Goal: Information Seeking & Learning: Understand process/instructions

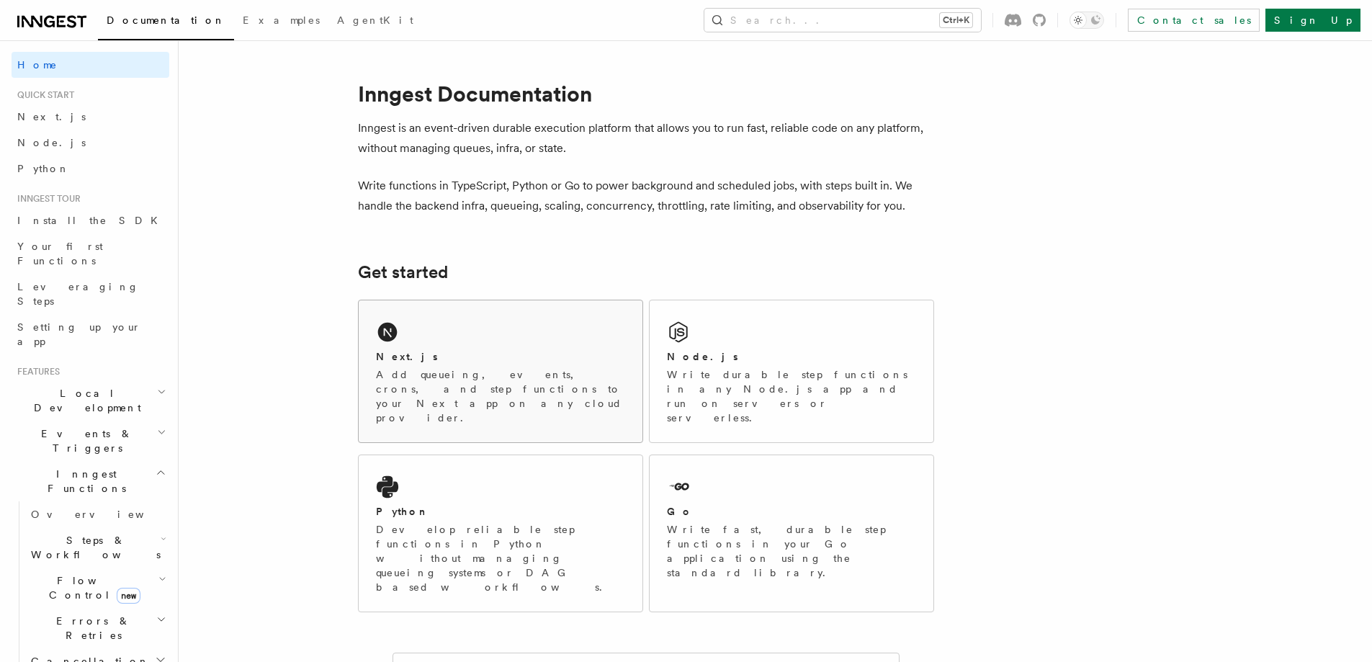
click at [559, 334] on div "Next.js Add queueing, events, crons, and step functions to your Next app on any…" at bounding box center [501, 371] width 284 height 142
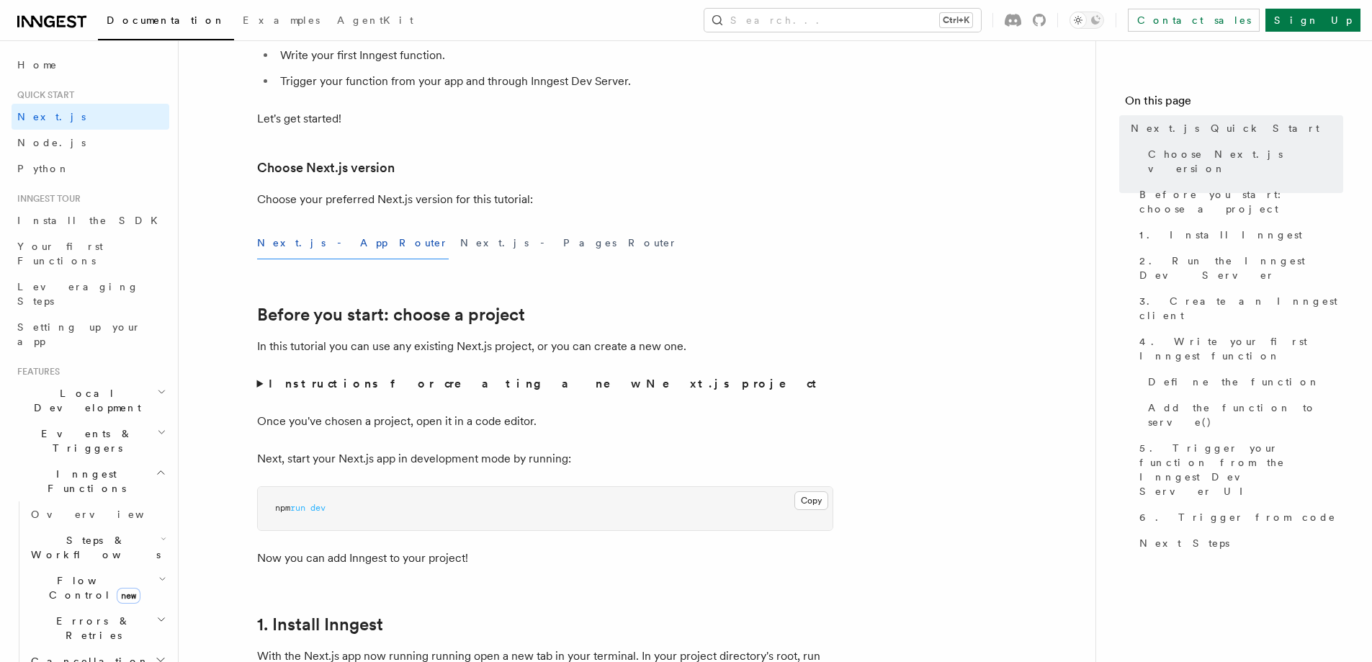
scroll to position [288, 0]
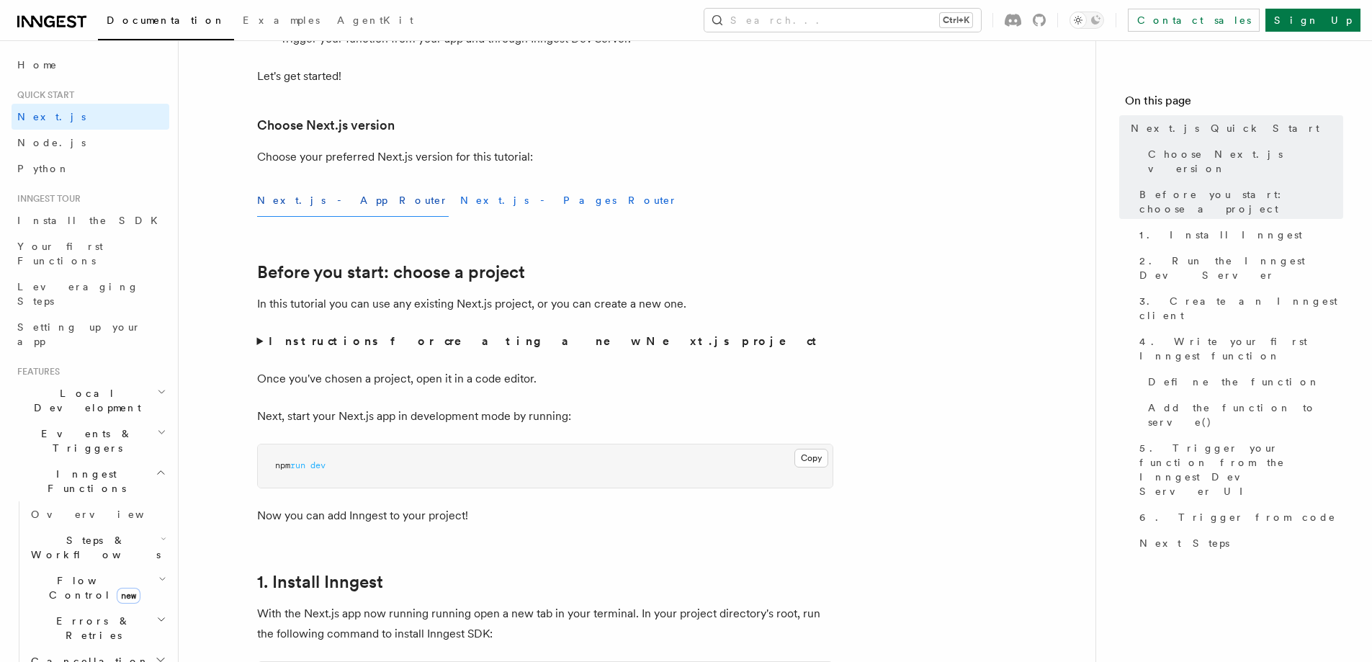
click at [460, 197] on button "Next.js - Pages Router" at bounding box center [568, 200] width 217 height 32
click at [322, 209] on button "Next.js - App Router" at bounding box center [353, 200] width 192 height 32
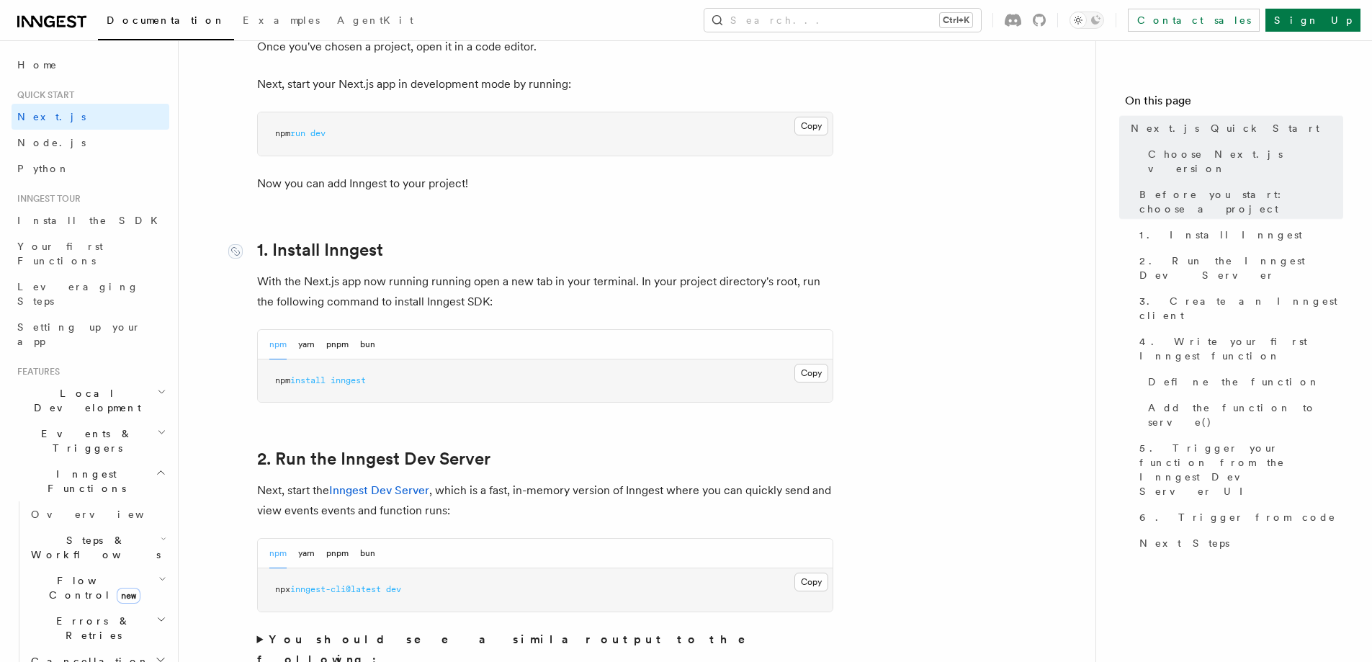
scroll to position [648, 0]
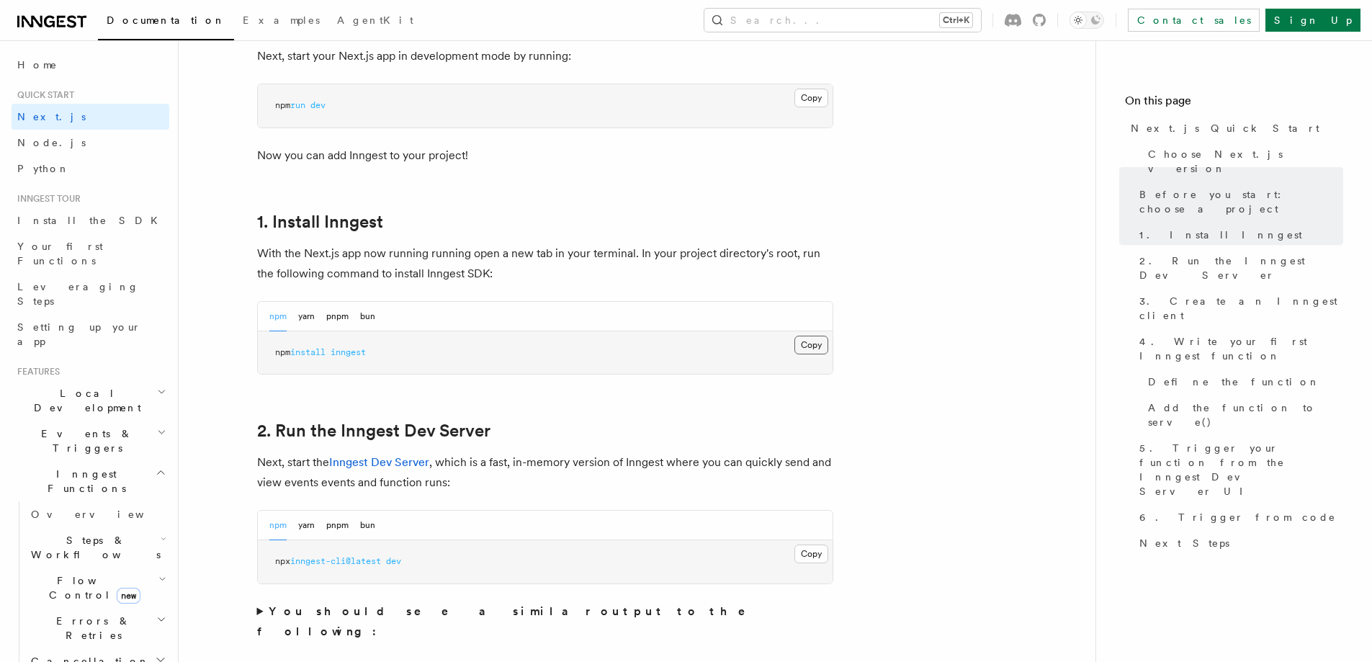
click at [811, 347] on button "Copy Copied" at bounding box center [811, 345] width 34 height 19
click at [326, 318] on button "pnpm" at bounding box center [337, 317] width 22 height 30
click at [275, 316] on button "npm" at bounding box center [277, 317] width 17 height 30
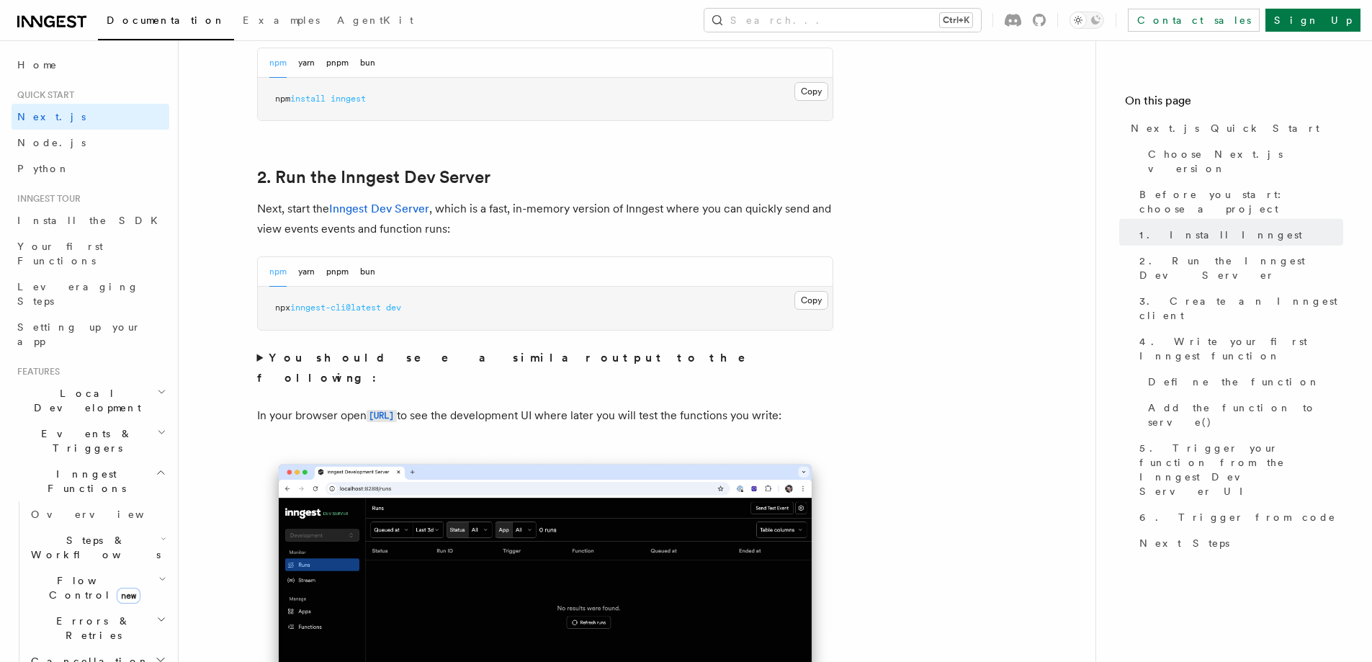
scroll to position [864, 0]
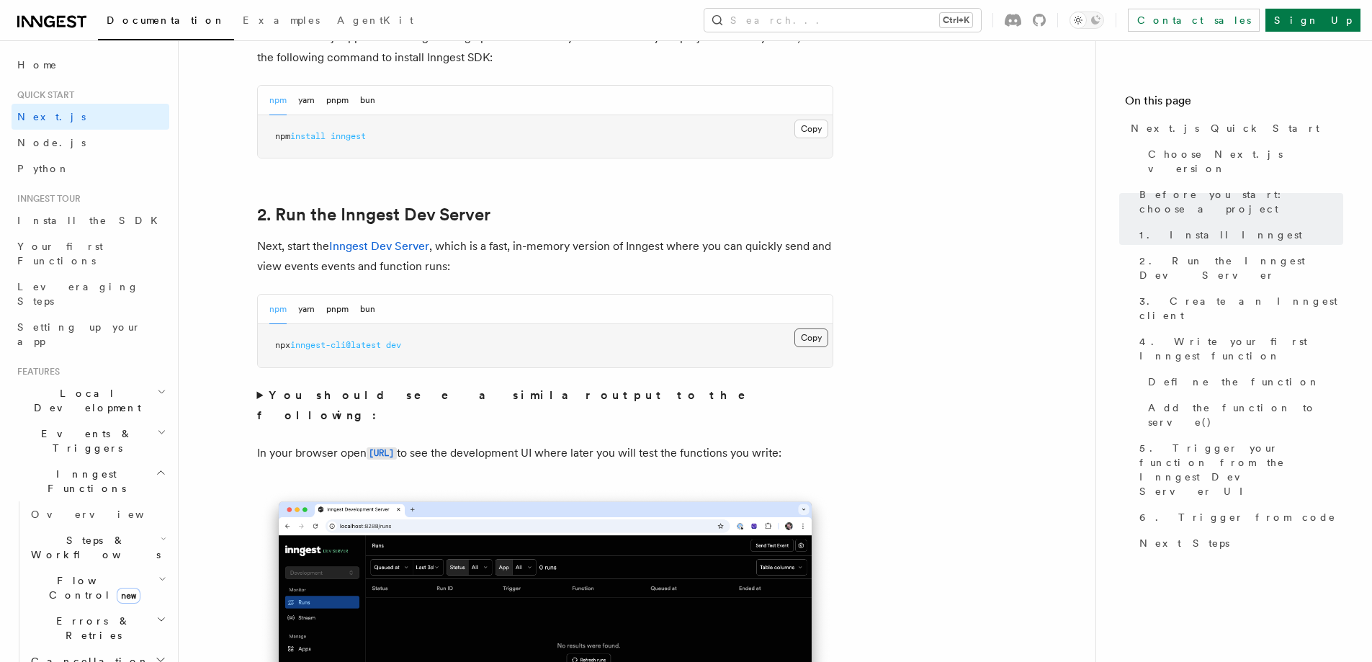
click at [809, 338] on button "Copy Copied" at bounding box center [811, 337] width 34 height 19
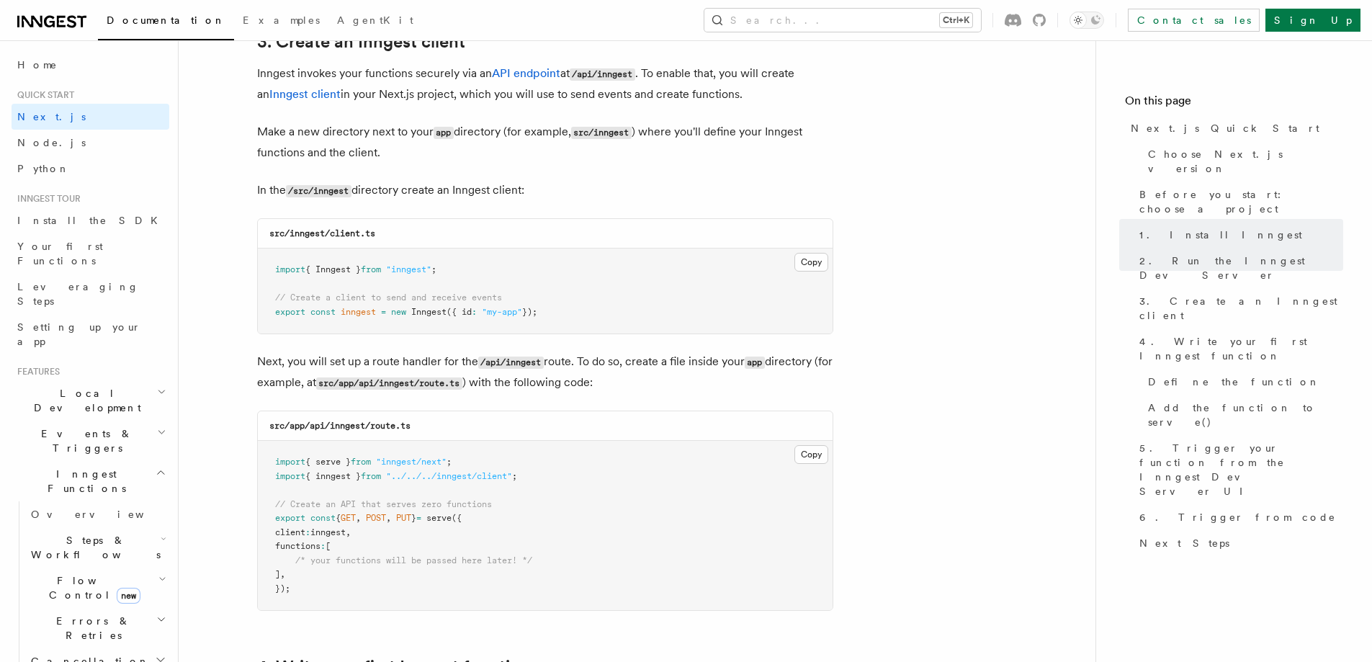
scroll to position [1728, 0]
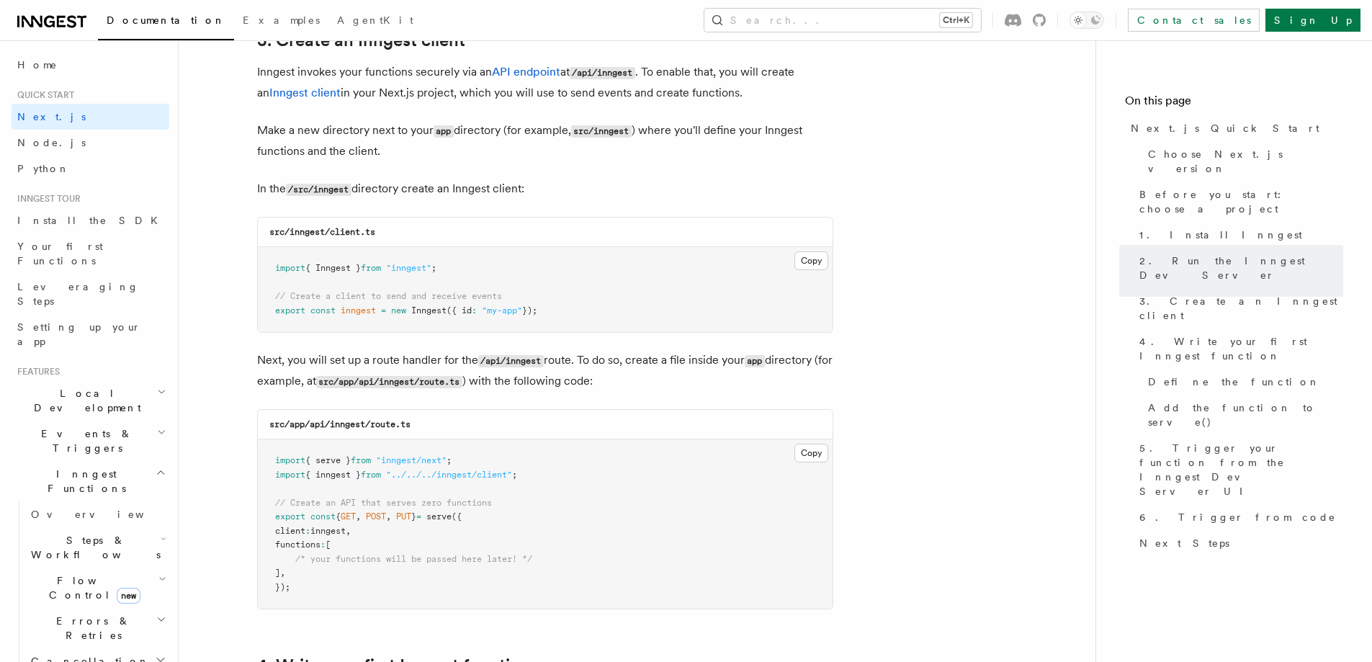
click at [352, 233] on code "src/inngest/client.ts" at bounding box center [322, 232] width 106 height 10
click at [390, 230] on div "src/inngest/client.ts" at bounding box center [545, 232] width 575 height 30
copy code "client.ts"
click at [800, 265] on button "Copy Copied" at bounding box center [811, 260] width 34 height 19
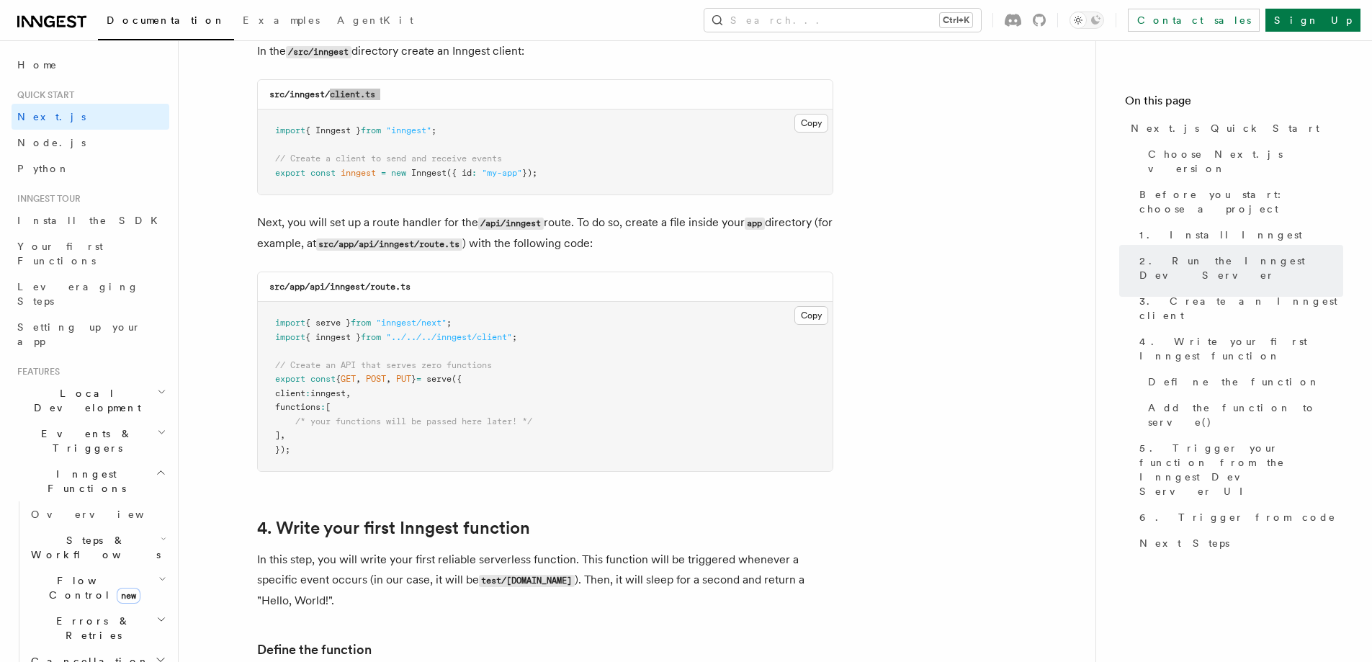
scroll to position [1872, 0]
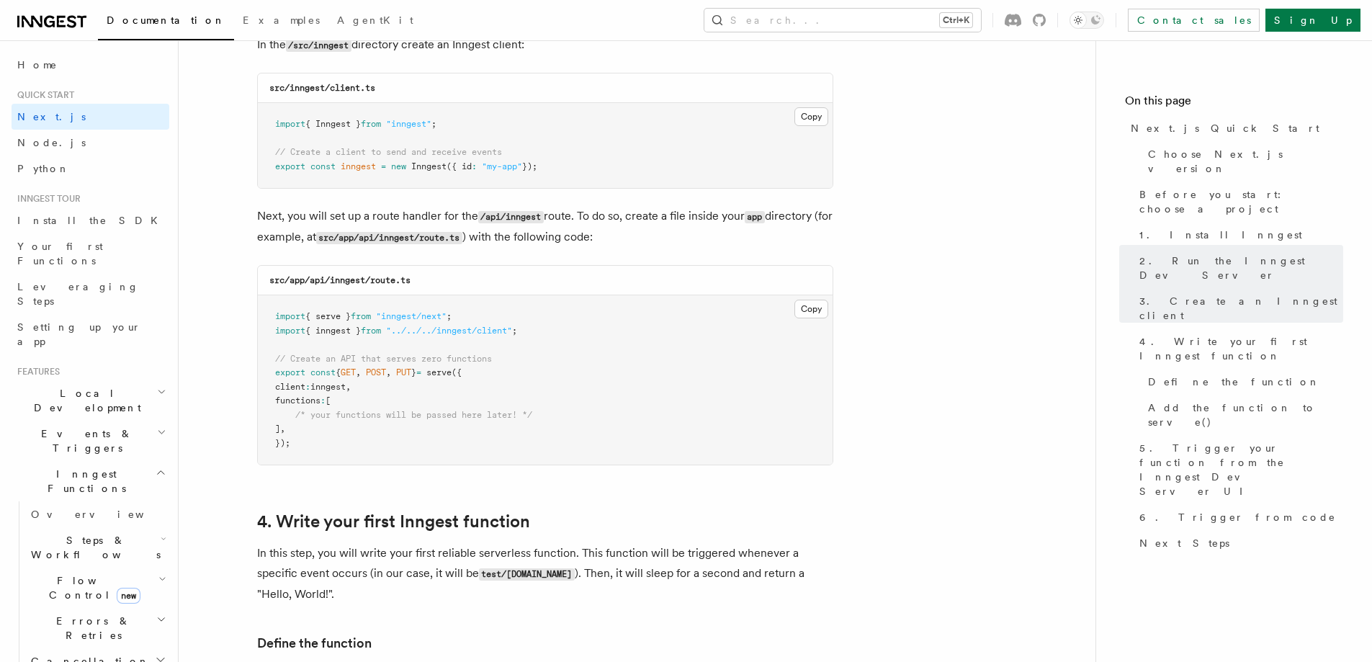
click at [316, 282] on code "src/app/api/inngest/route.ts" at bounding box center [339, 280] width 141 height 10
copy code "api"
click at [338, 278] on code "src/app/api/inngest/route.ts" at bounding box center [339, 280] width 141 height 10
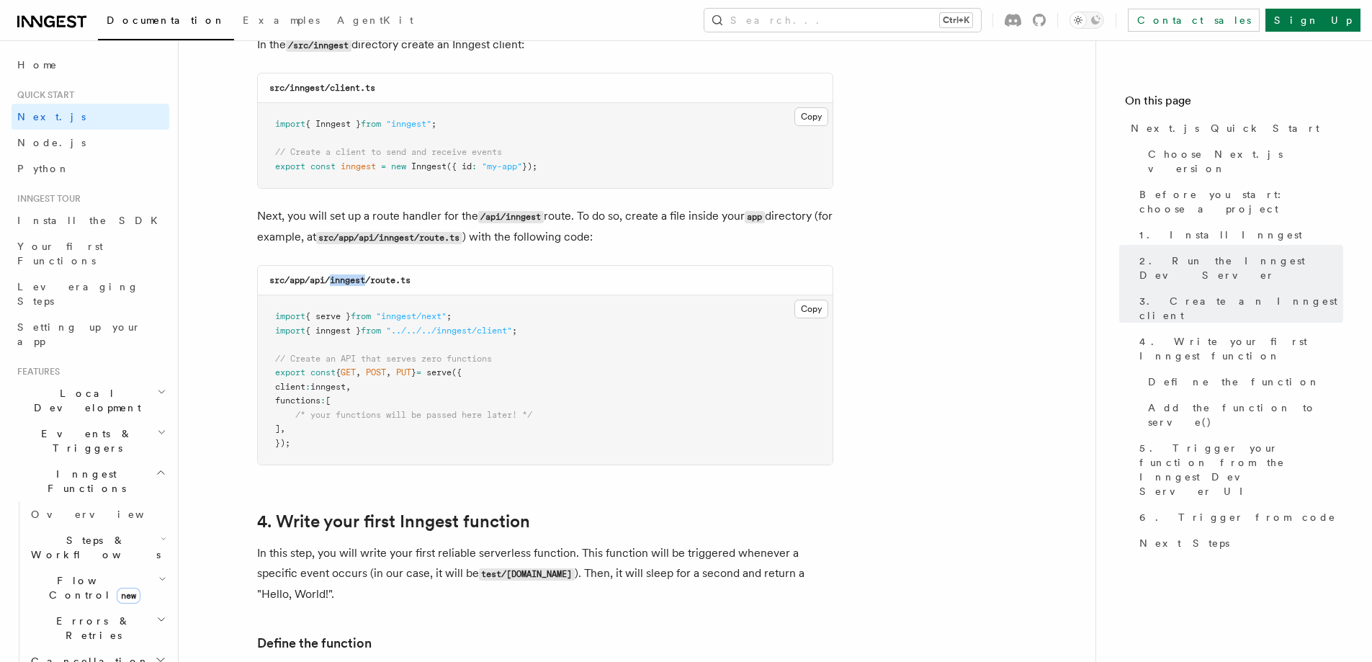
copy code "inngest"
click at [389, 279] on code "src/app/api/inngest/route.ts" at bounding box center [339, 280] width 141 height 10
drag, startPoint x: 389, startPoint y: 279, endPoint x: 418, endPoint y: 278, distance: 28.8
click at [391, 279] on code "src/app/api/inngest/route.ts" at bounding box center [339, 280] width 141 height 10
click at [418, 278] on div "src/app/api/inngest/route.ts" at bounding box center [545, 281] width 575 height 30
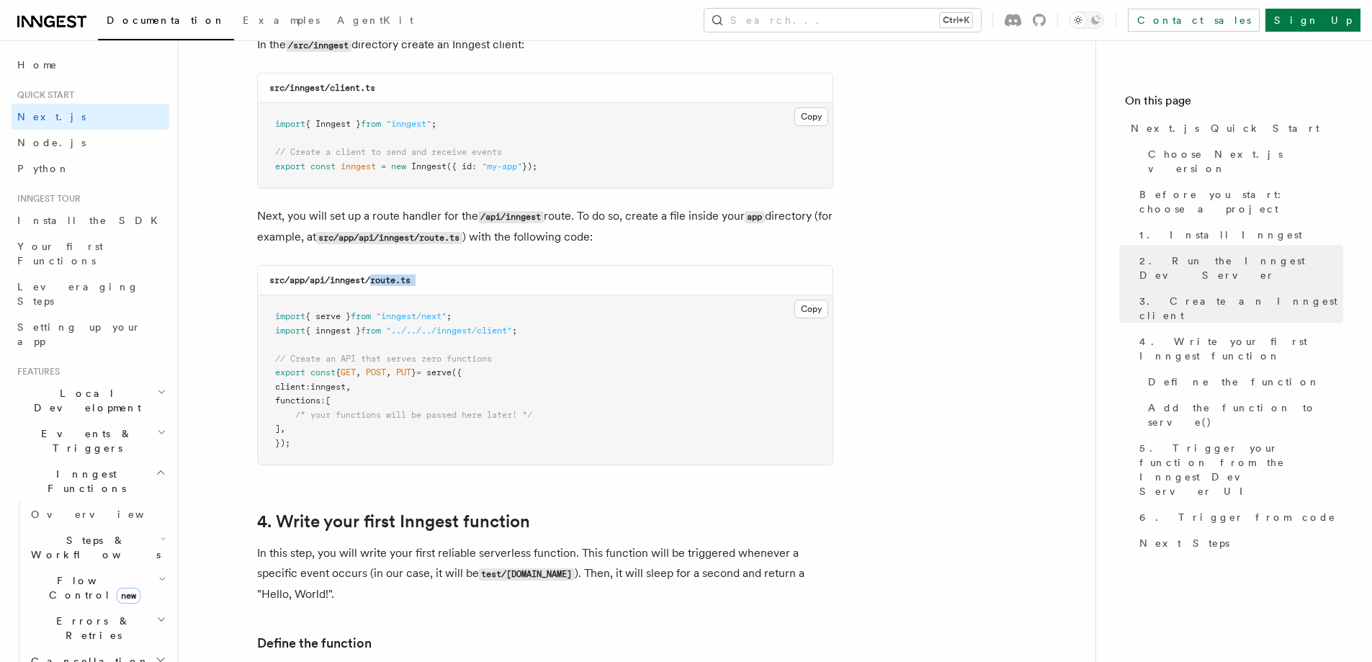
copy code "route.ts"
click at [813, 301] on button "Copy Copied" at bounding box center [811, 309] width 34 height 19
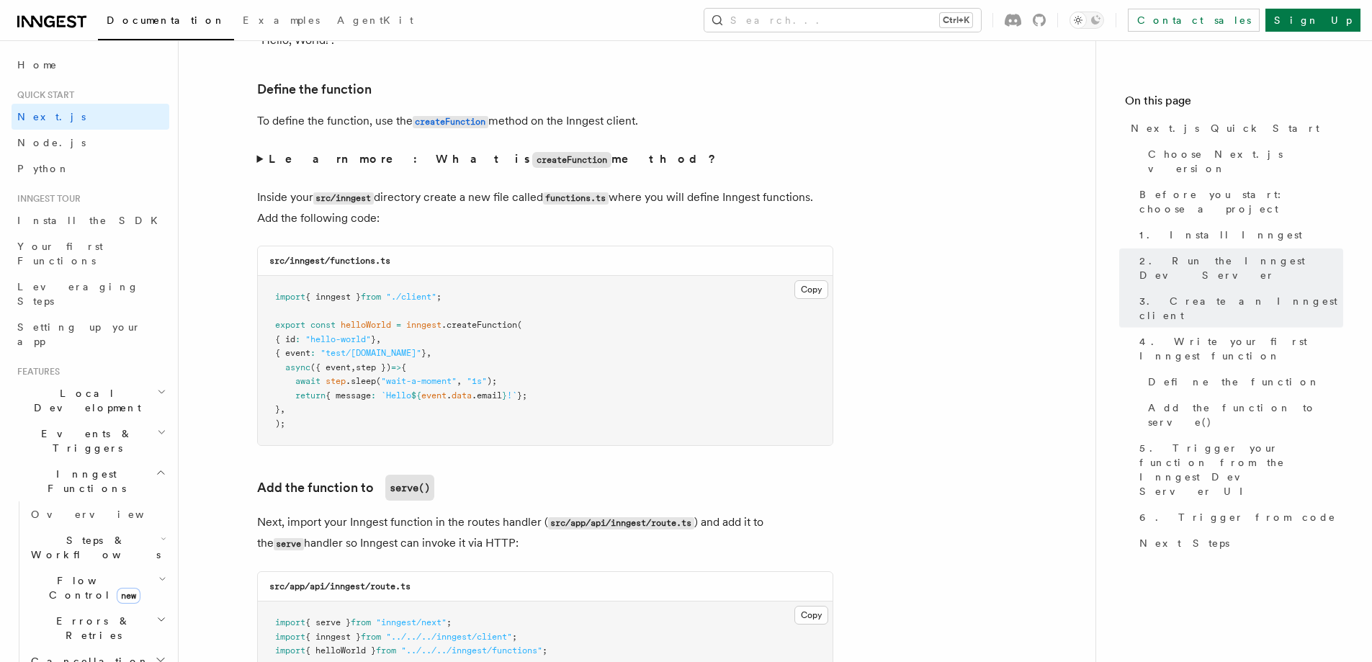
scroll to position [2448, 0]
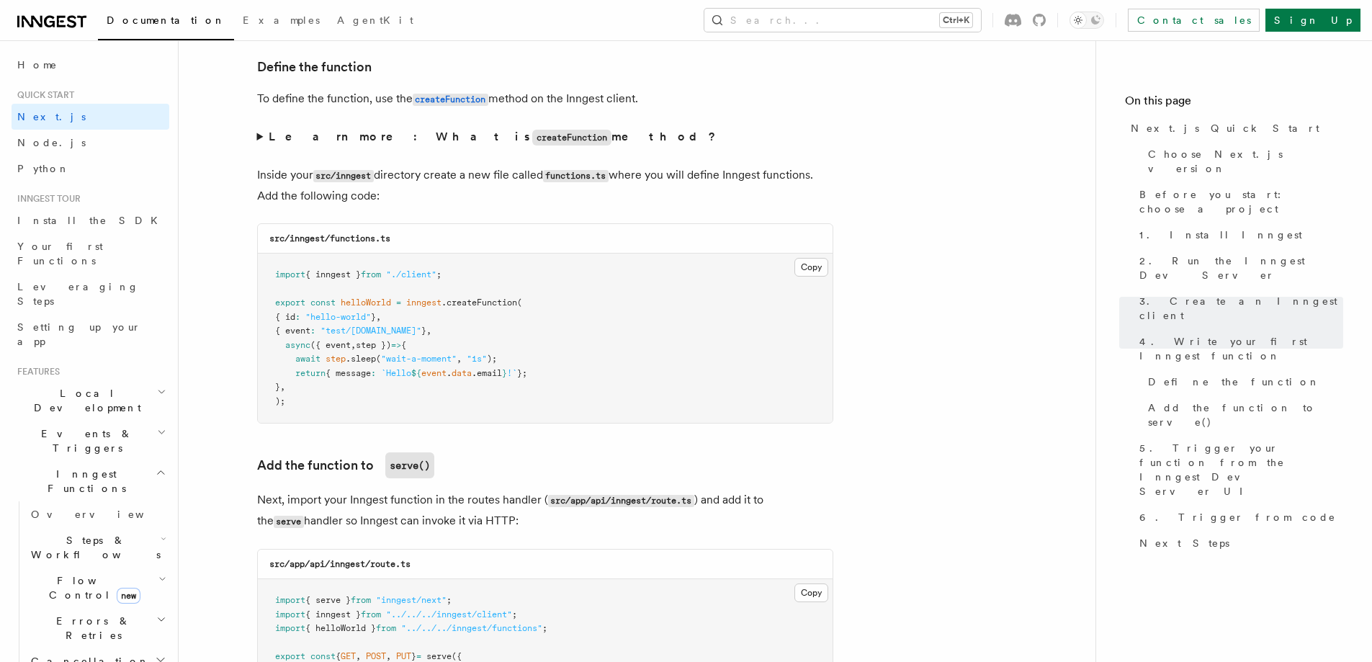
click at [349, 238] on code "src/inngest/functions.ts" at bounding box center [329, 238] width 121 height 10
click at [408, 238] on div "src/inngest/functions.ts" at bounding box center [545, 239] width 575 height 30
copy code "functions.ts"
click at [812, 272] on button "Copy Copied" at bounding box center [811, 267] width 34 height 19
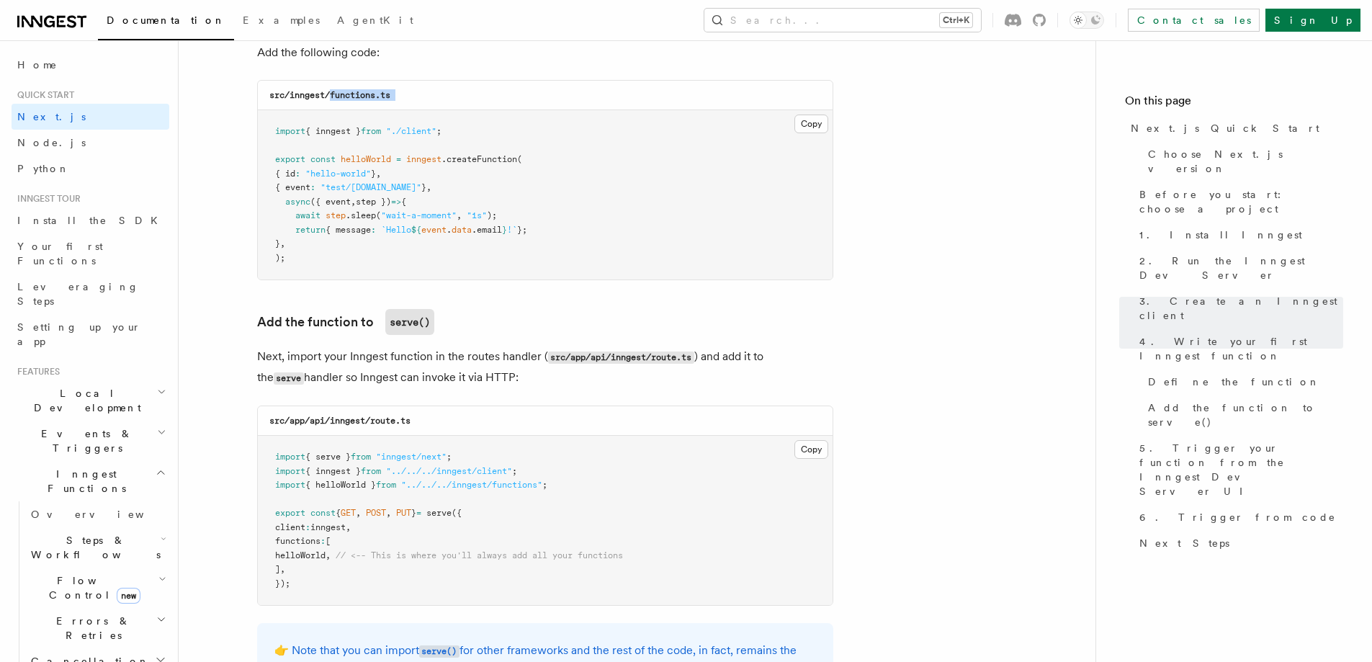
scroll to position [2592, 0]
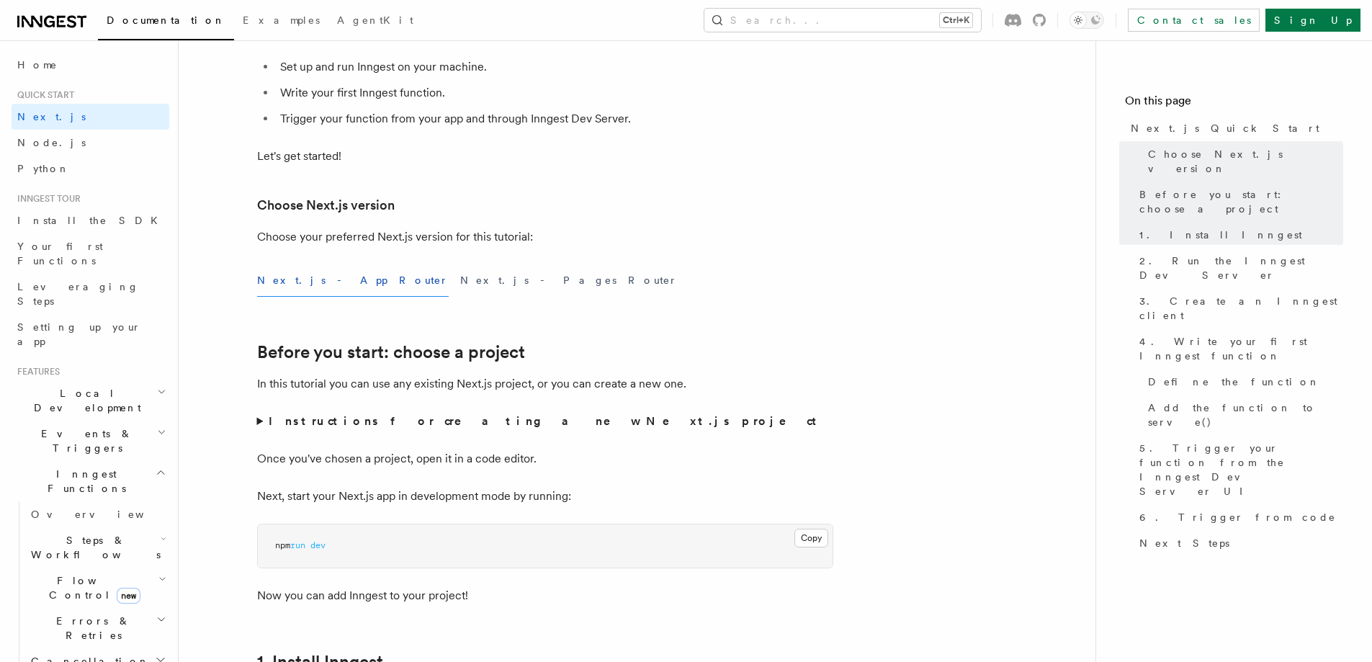
scroll to position [144, 0]
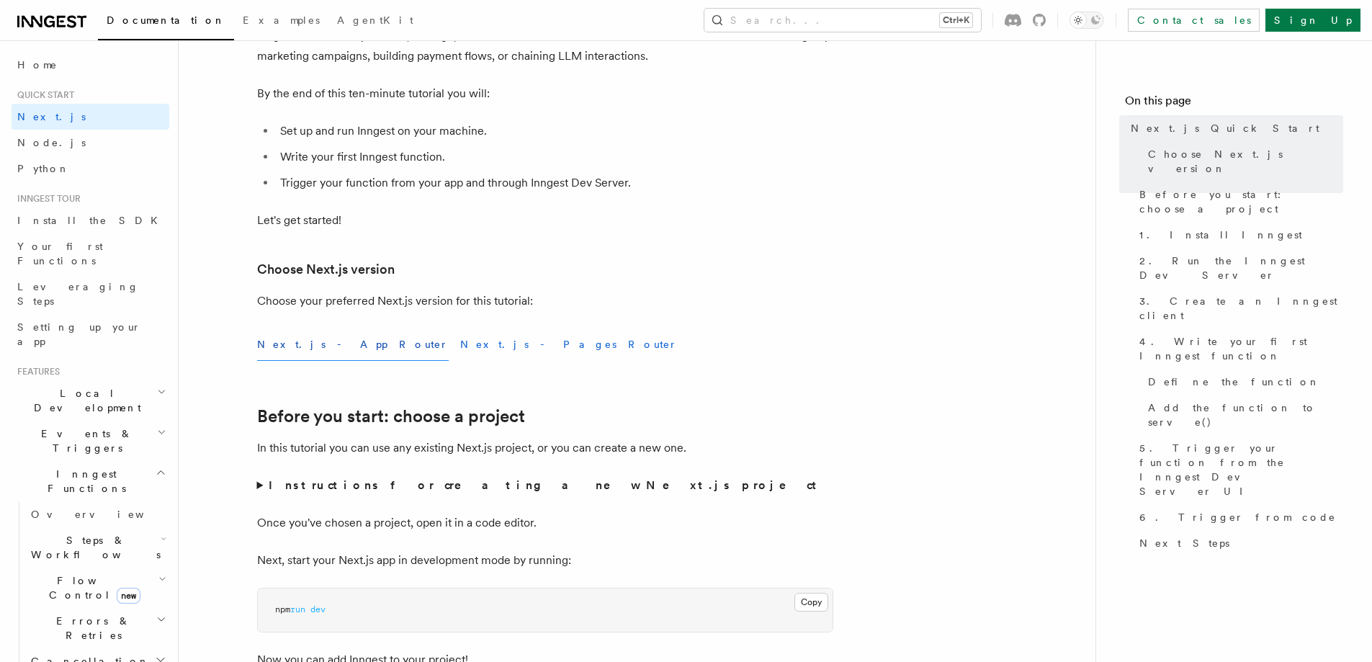
click at [460, 342] on button "Next.js - Pages Router" at bounding box center [568, 344] width 217 height 32
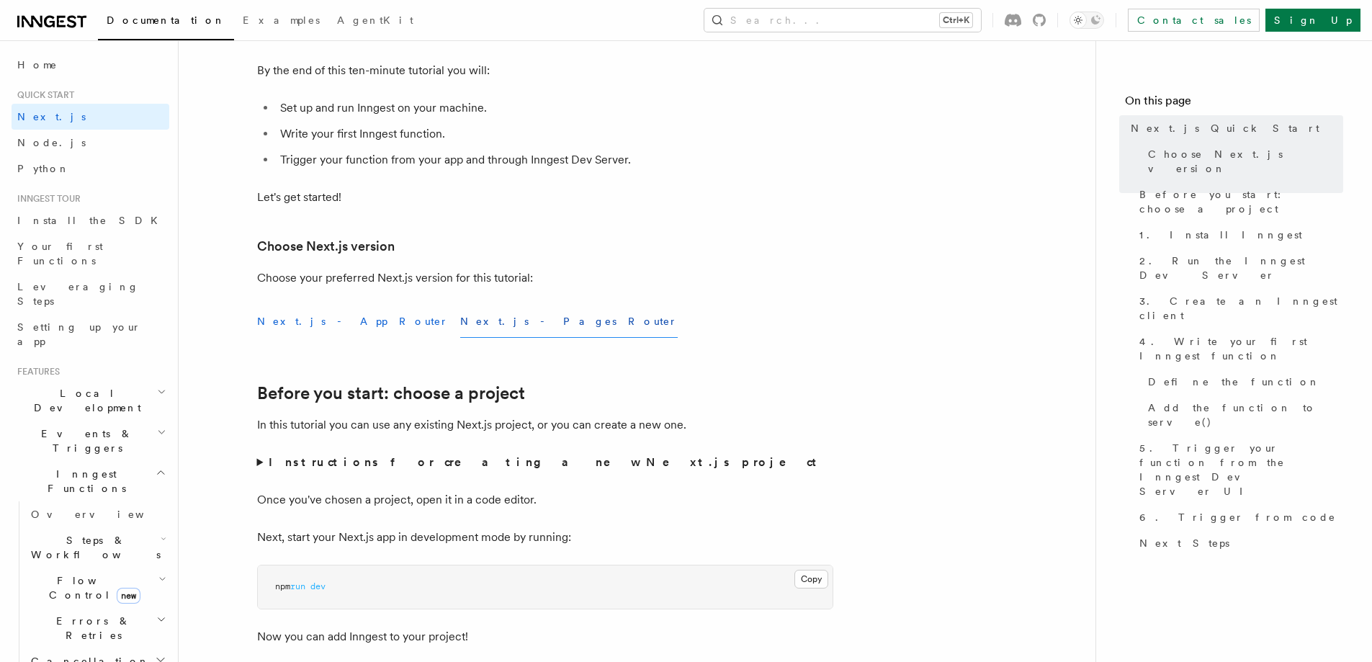
scroll to position [216, 0]
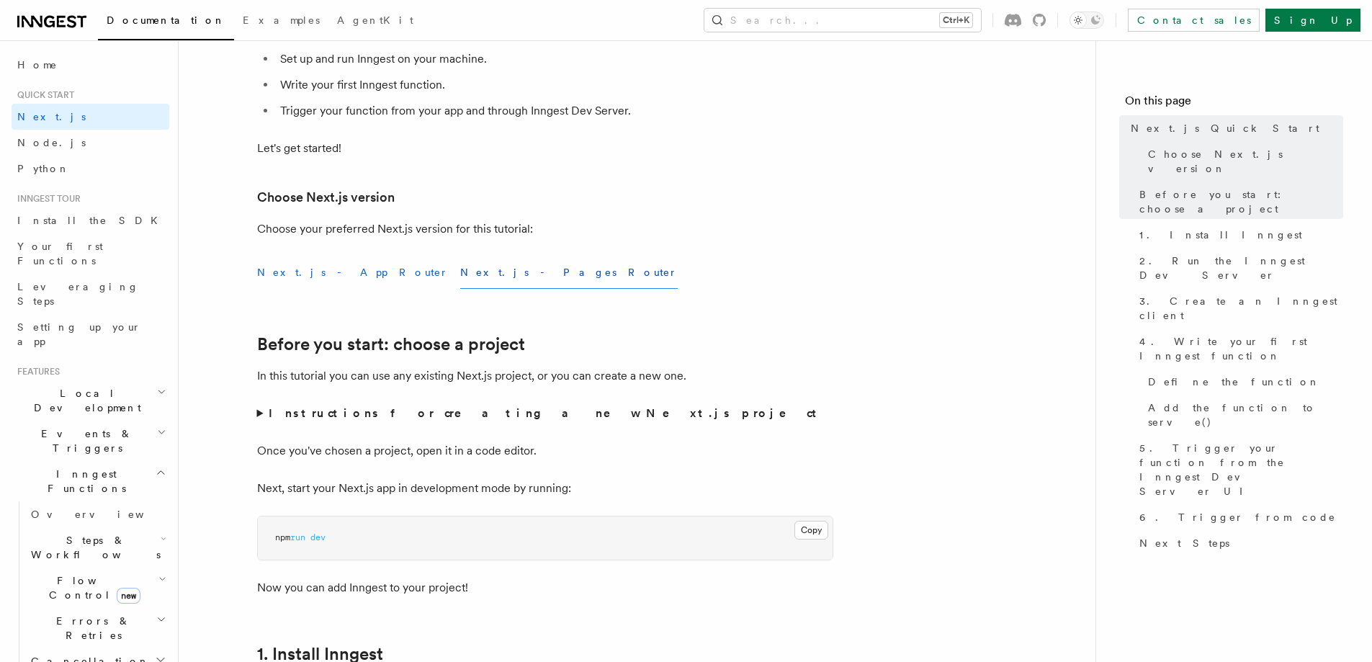
click at [293, 270] on button "Next.js - App Router" at bounding box center [353, 272] width 192 height 32
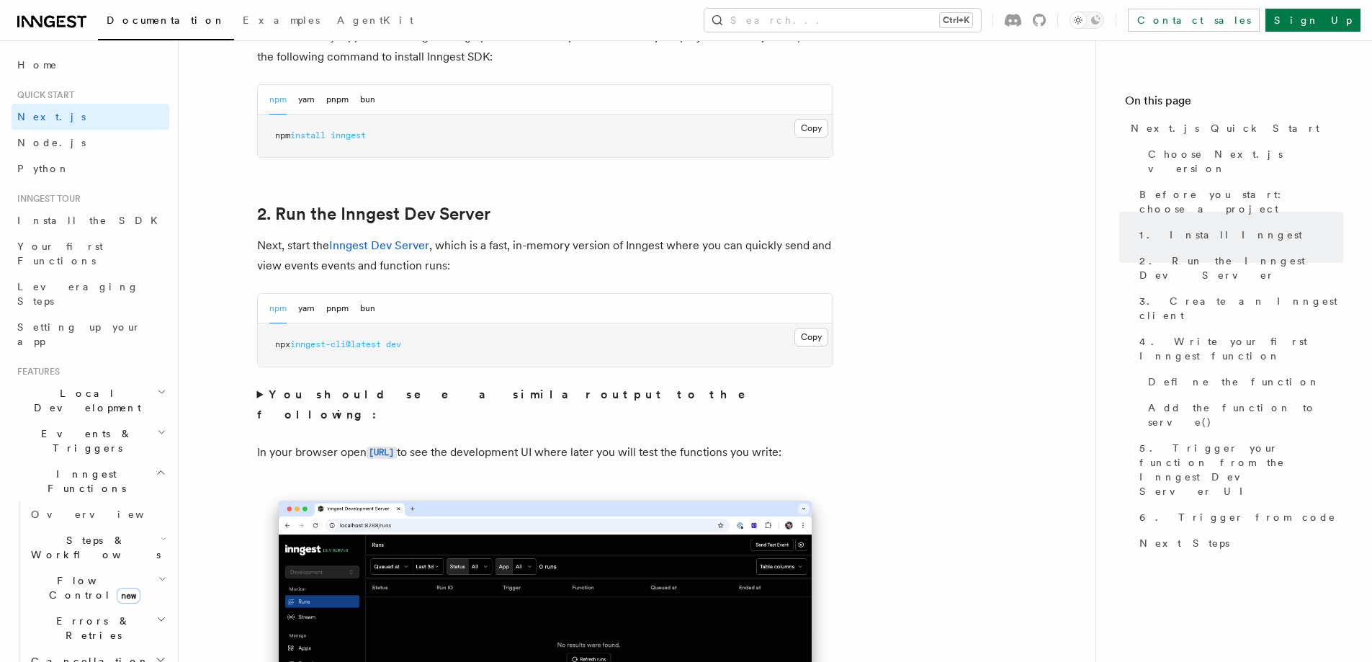
scroll to position [864, 0]
click at [804, 342] on button "Copy Copied" at bounding box center [811, 337] width 34 height 19
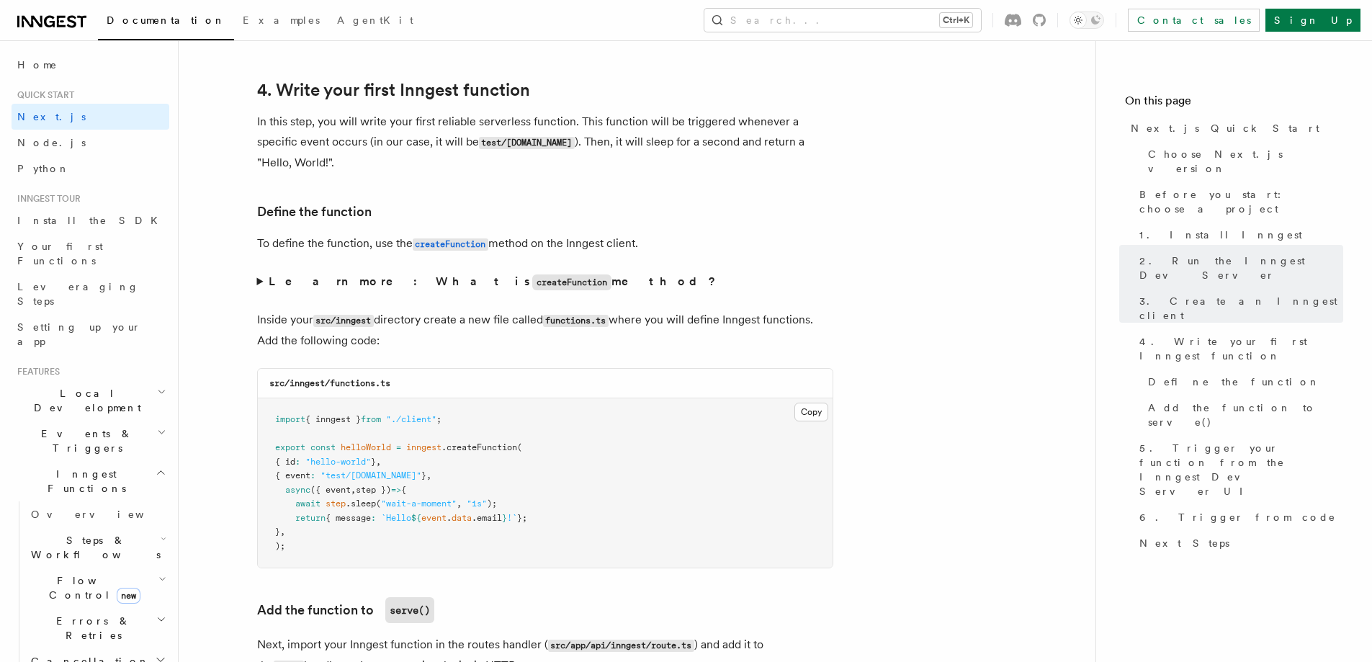
scroll to position [2304, 0]
click at [497, 281] on strong "Learn more: What is createFunction method?" at bounding box center [494, 281] width 450 height 14
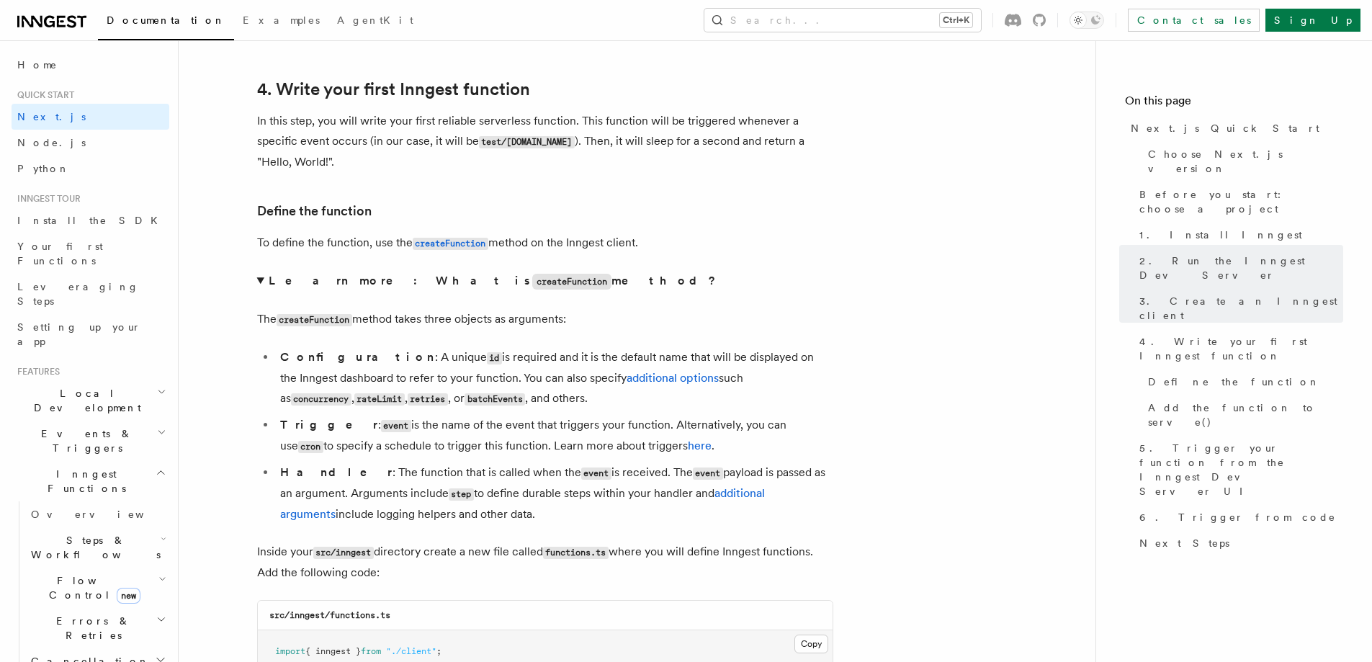
click at [497, 281] on strong "Learn more: What is createFunction method?" at bounding box center [494, 281] width 450 height 14
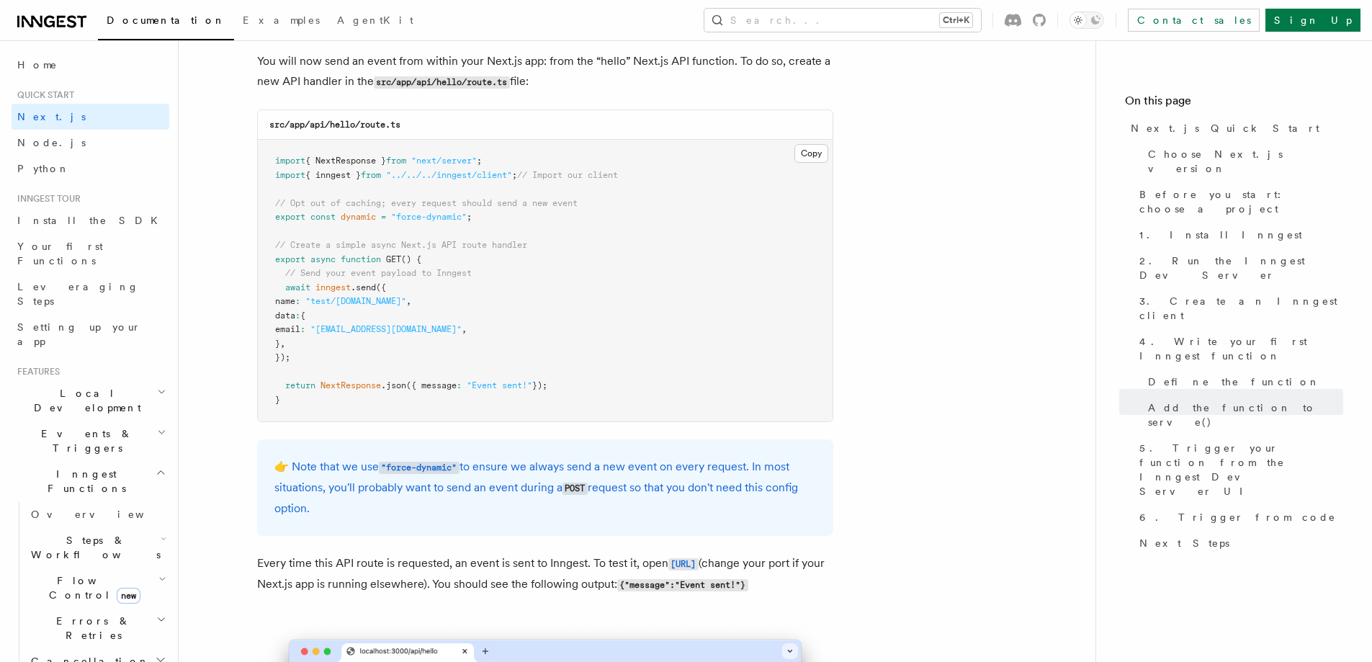
scroll to position [7489, 0]
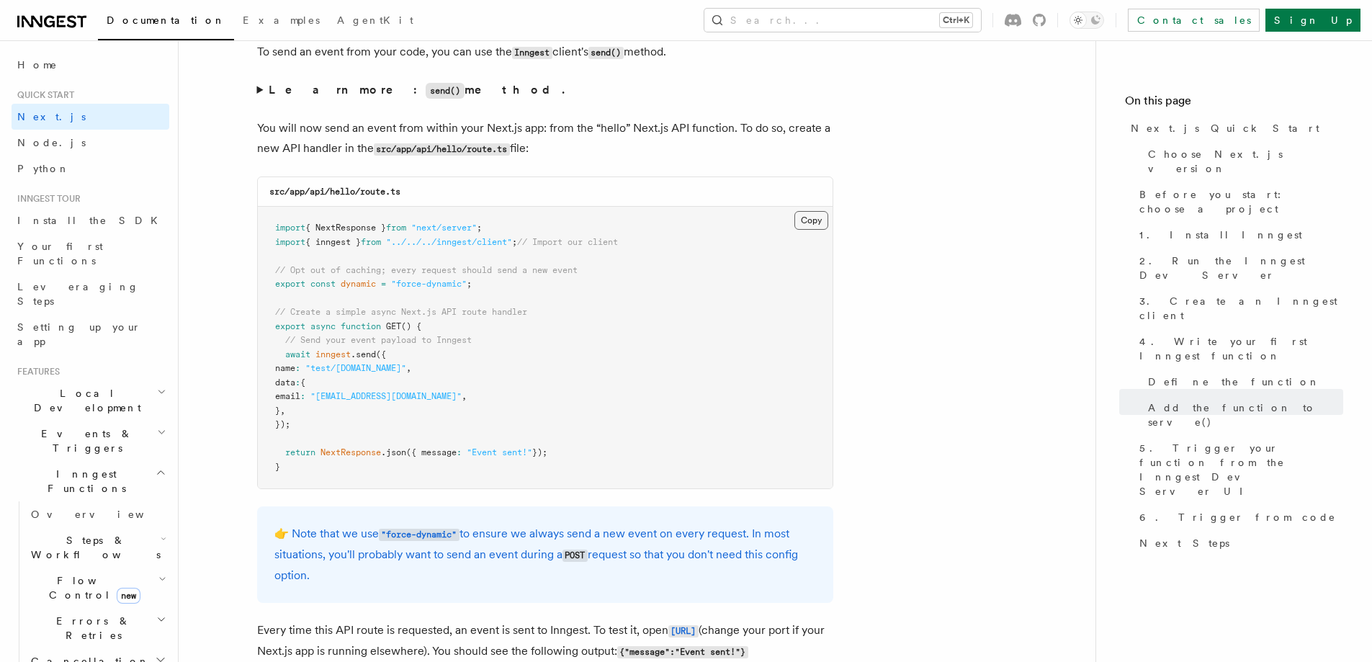
click at [827, 225] on button "Copy Copied" at bounding box center [811, 220] width 34 height 19
click at [819, 226] on button "Copy Copied" at bounding box center [811, 220] width 34 height 19
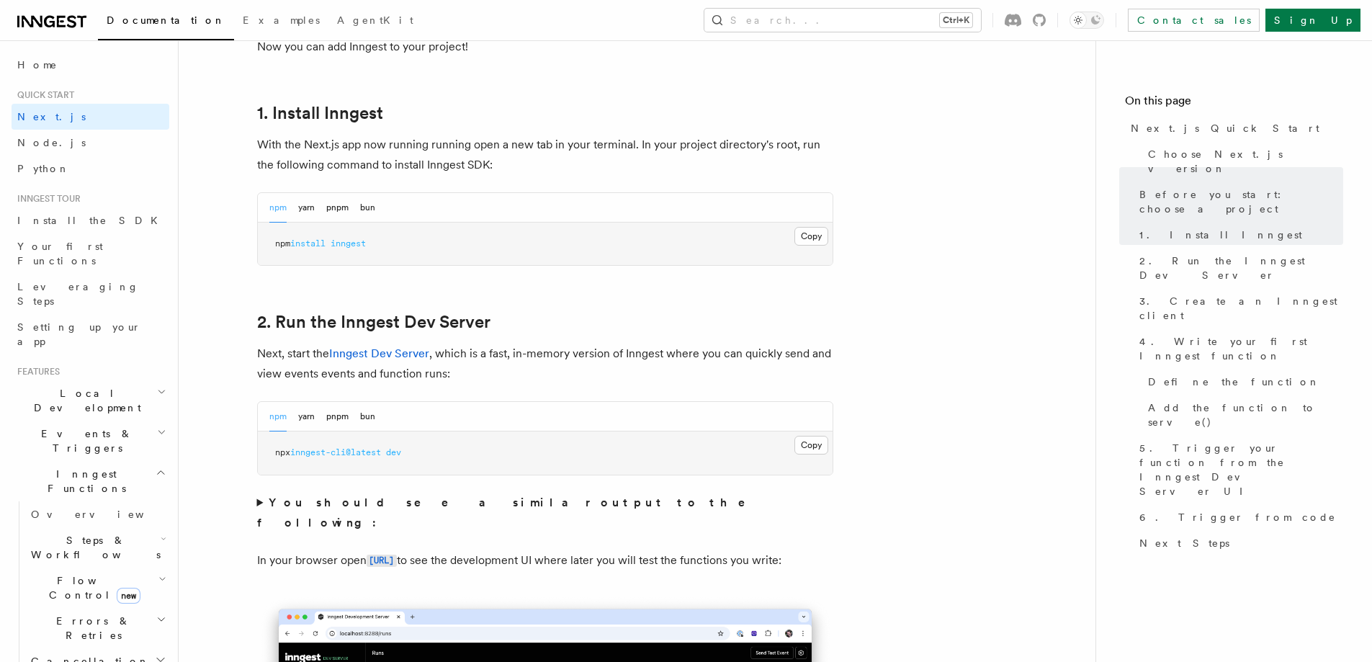
scroll to position [792, 0]
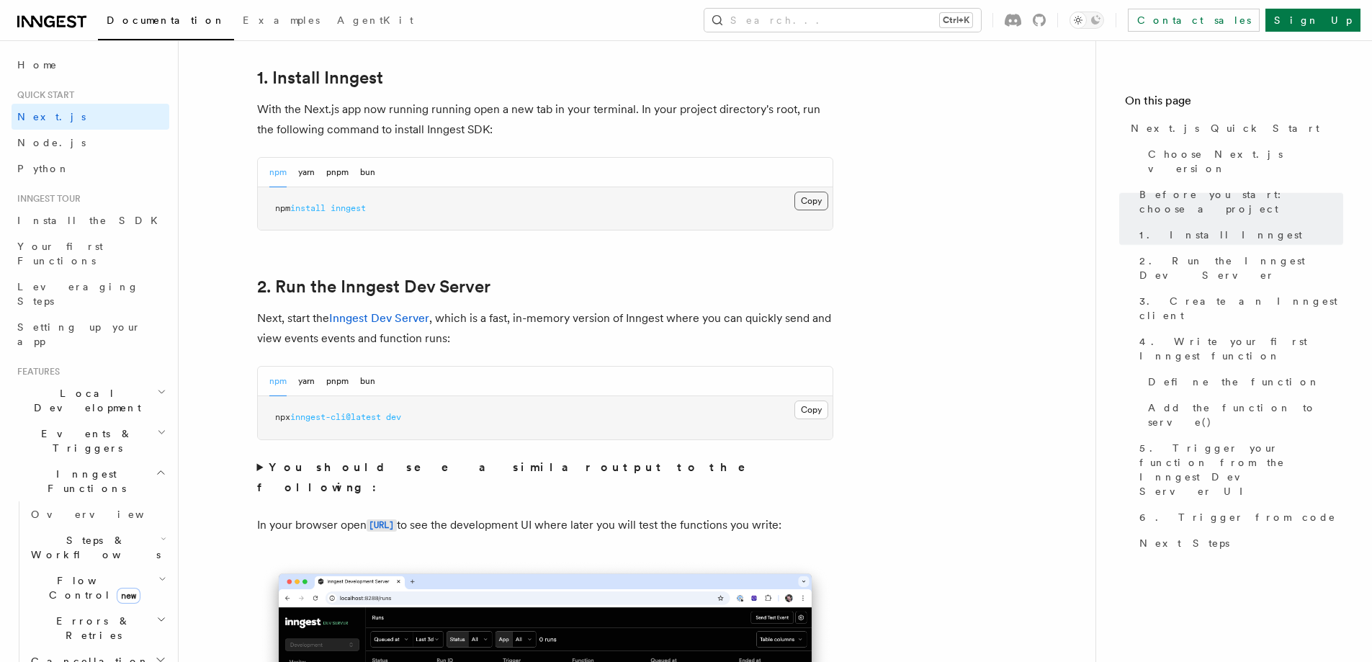
click at [819, 201] on button "Copy Copied" at bounding box center [811, 201] width 34 height 19
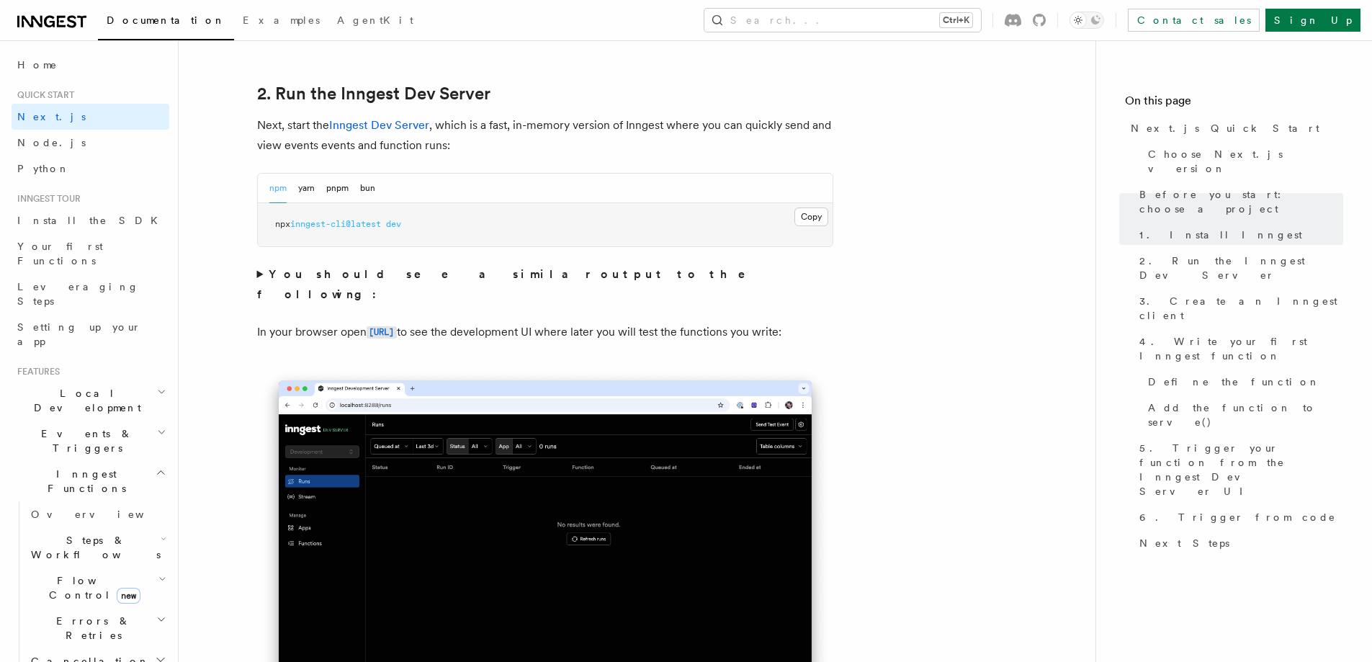
scroll to position [1008, 0]
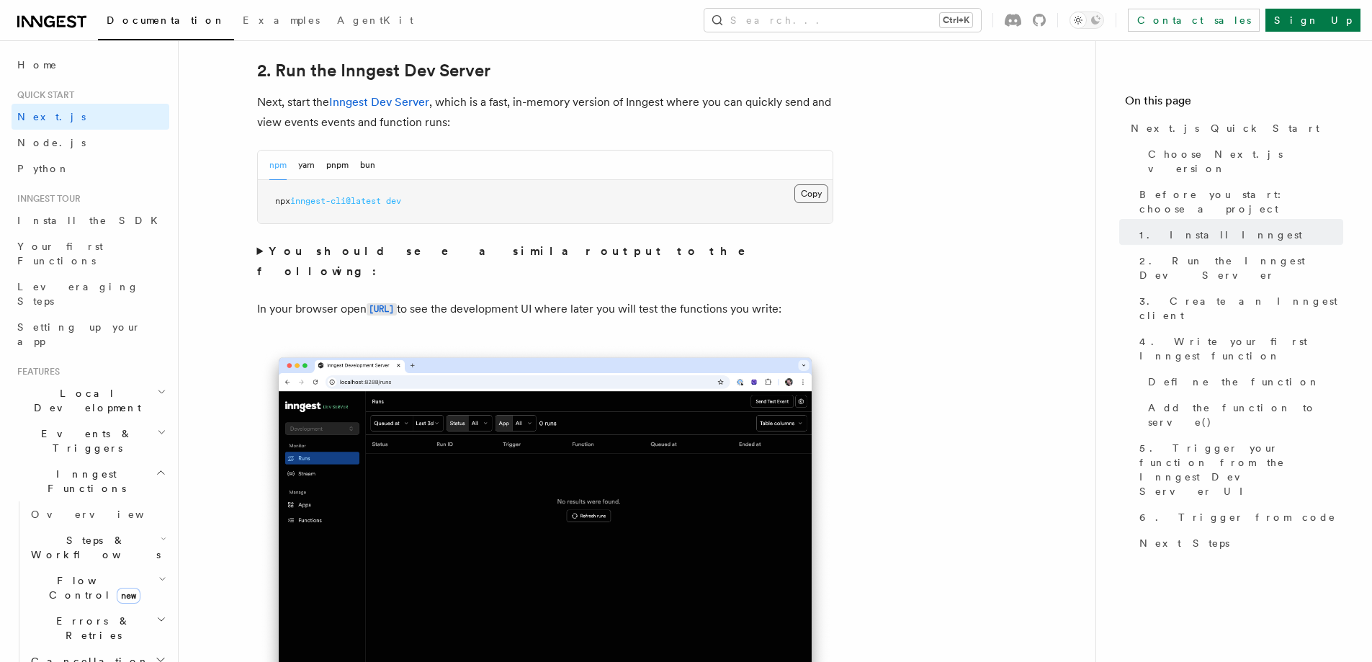
click at [814, 192] on button "Copy Copied" at bounding box center [811, 193] width 34 height 19
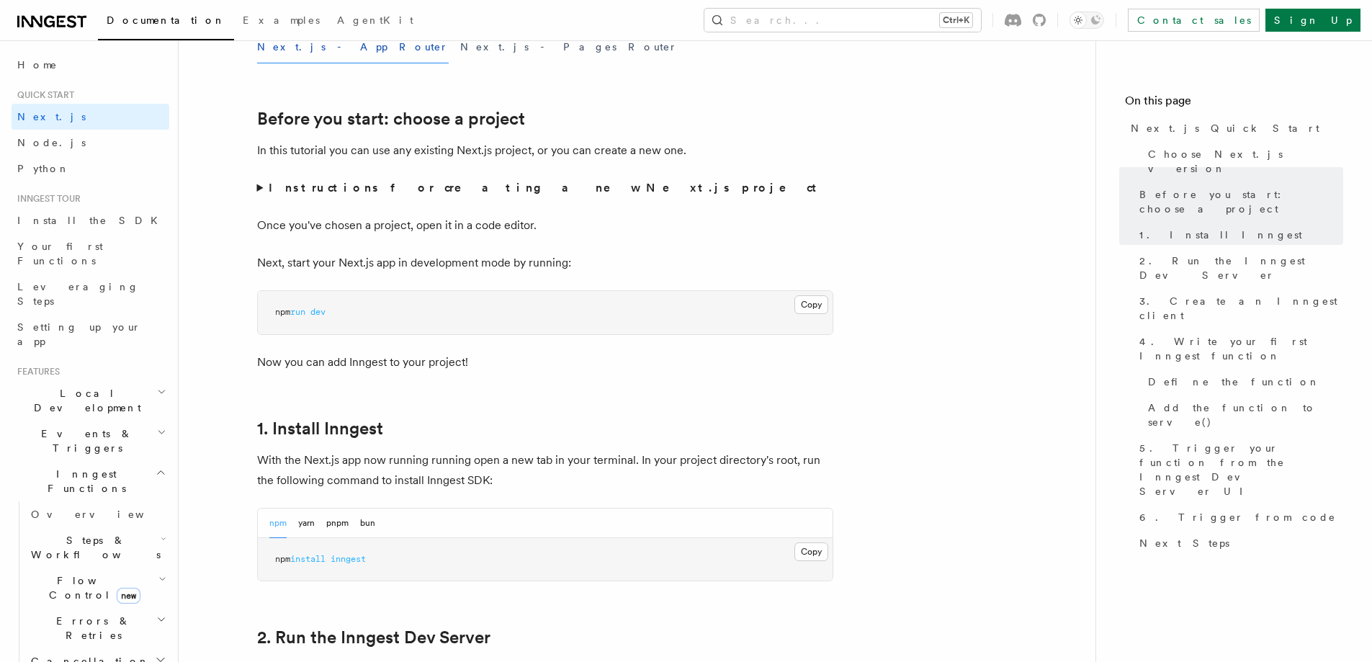
scroll to position [288, 0]
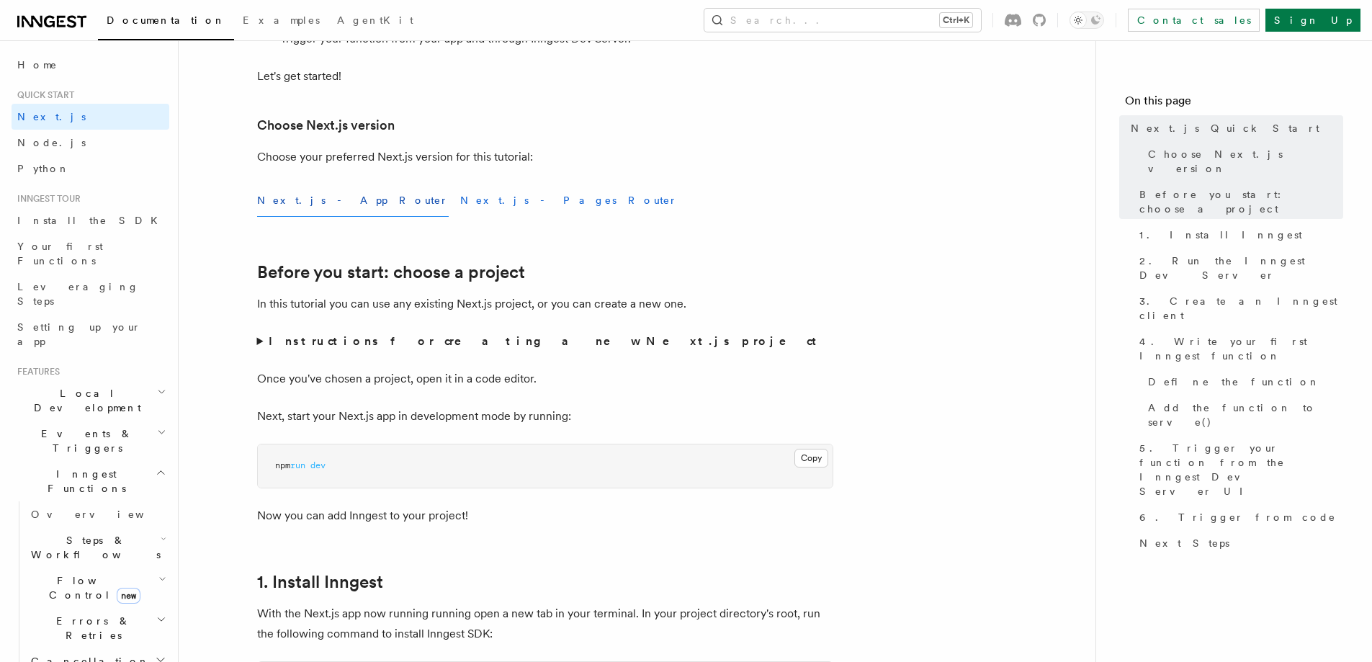
click at [460, 200] on button "Next.js - Pages Router" at bounding box center [568, 200] width 217 height 32
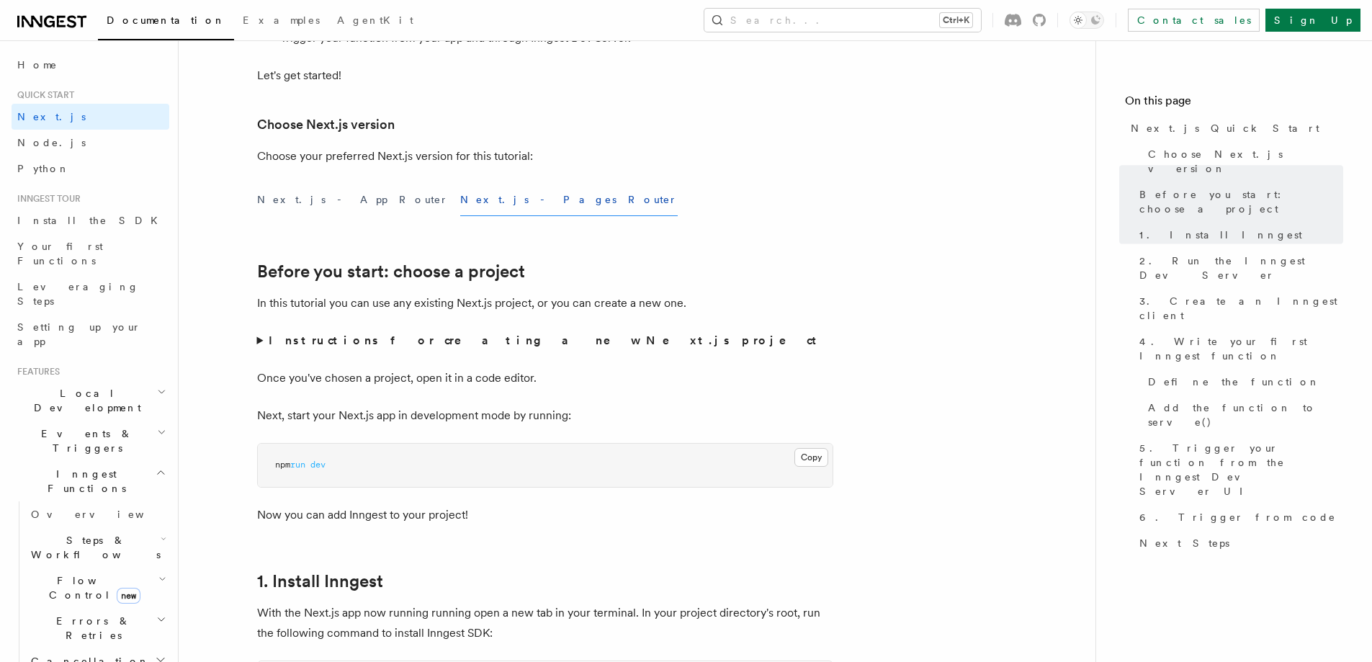
scroll to position [288, 0]
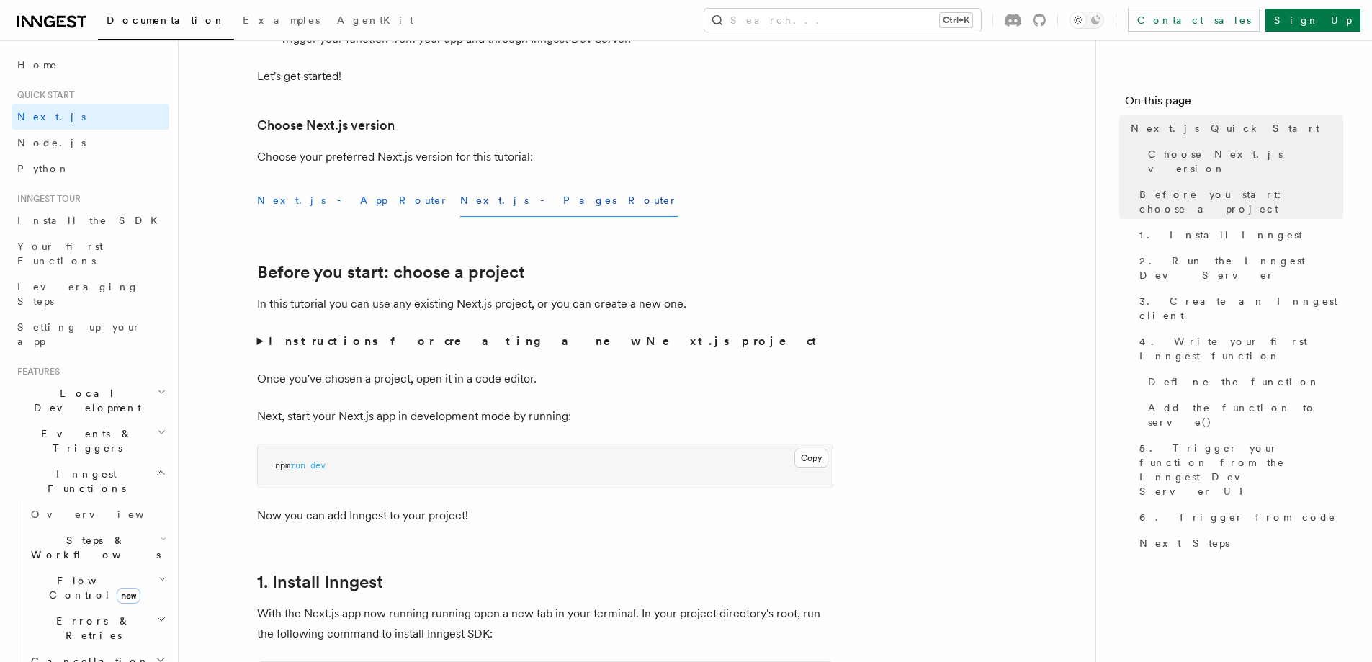
click at [313, 197] on button "Next.js - App Router" at bounding box center [353, 200] width 192 height 32
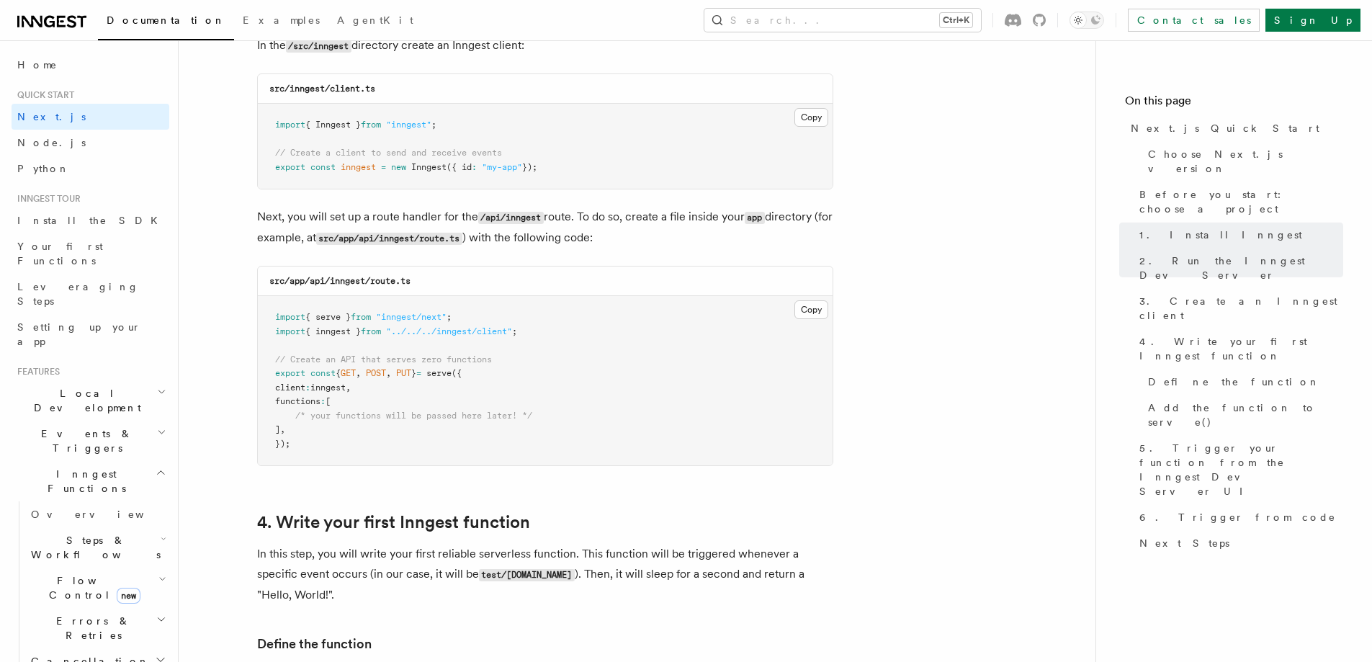
scroll to position [1872, 0]
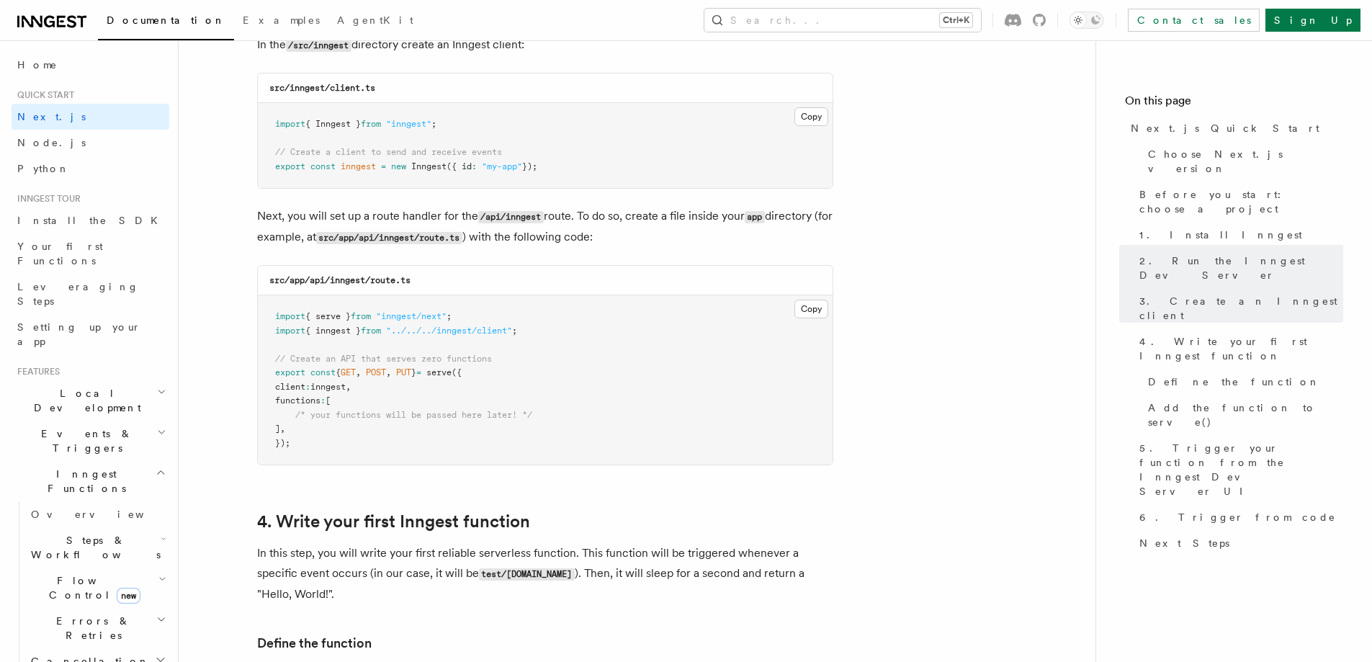
click at [303, 84] on code "src/inngest/client.ts" at bounding box center [322, 88] width 106 height 10
copy code "inngest"
click at [350, 76] on div "src/inngest/client.ts" at bounding box center [545, 88] width 575 height 30
click at [352, 85] on code "src/inngest/client.ts" at bounding box center [322, 88] width 106 height 10
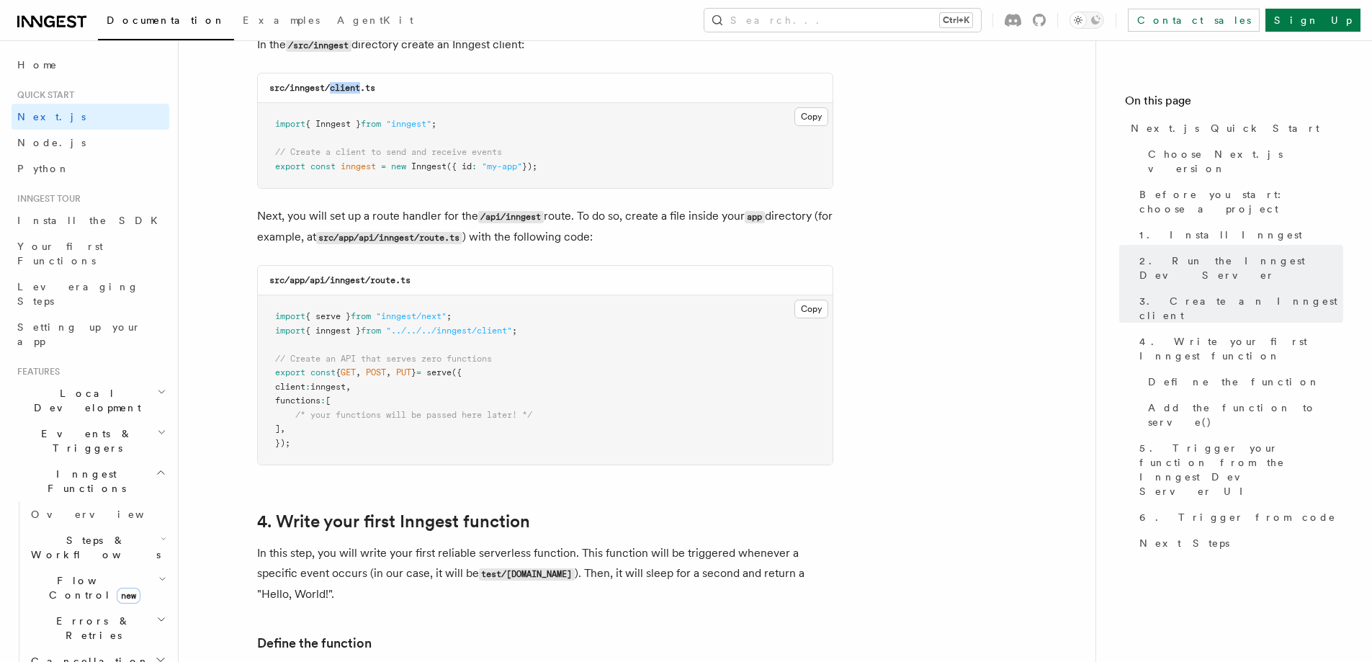
drag, startPoint x: 352, startPoint y: 85, endPoint x: 374, endPoint y: 85, distance: 21.6
click at [354, 86] on code "src/inngest/client.ts" at bounding box center [322, 88] width 106 height 10
click at [382, 84] on div "src/inngest/client.ts" at bounding box center [545, 88] width 575 height 30
copy code "client.ts"
click at [809, 114] on button "Copy Copied" at bounding box center [811, 116] width 34 height 19
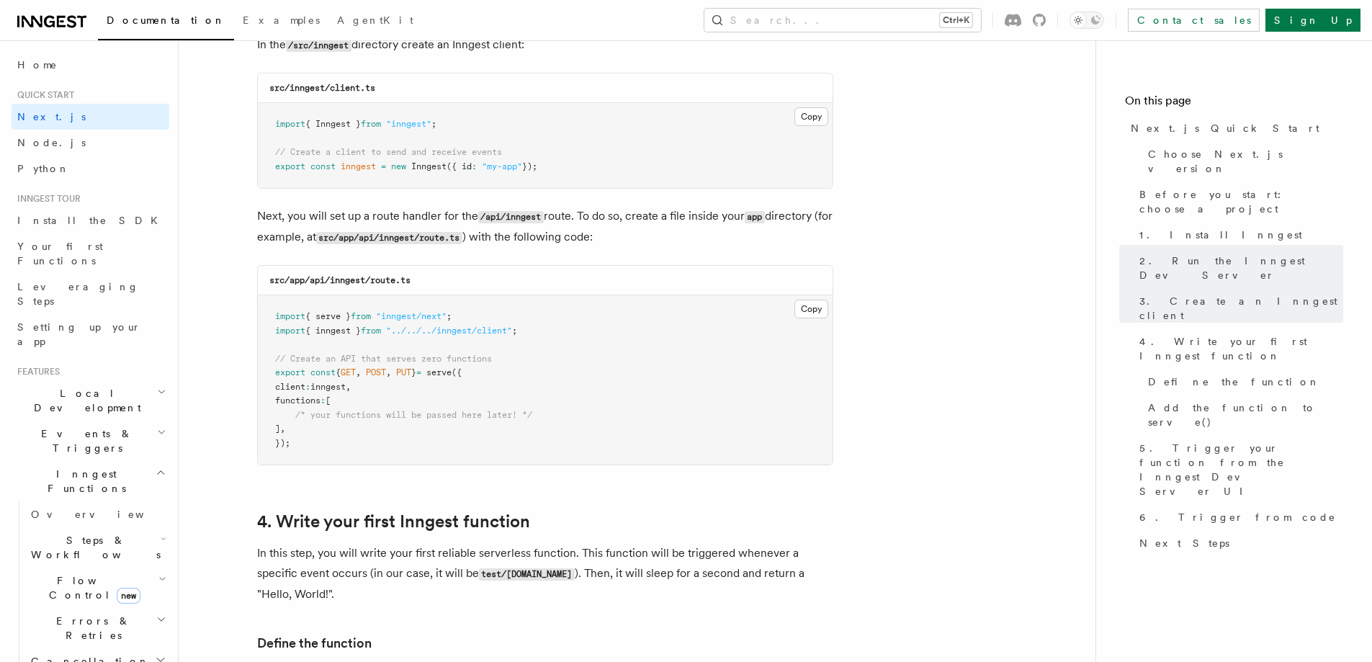
click at [354, 280] on code "src/app/api/inngest/route.ts" at bounding box center [339, 280] width 141 height 10
copy code "inngest"
click at [383, 281] on code "src/app/api/inngest/route.ts" at bounding box center [339, 280] width 141 height 10
click at [388, 281] on code "src/app/api/inngest/route.ts" at bounding box center [339, 280] width 141 height 10
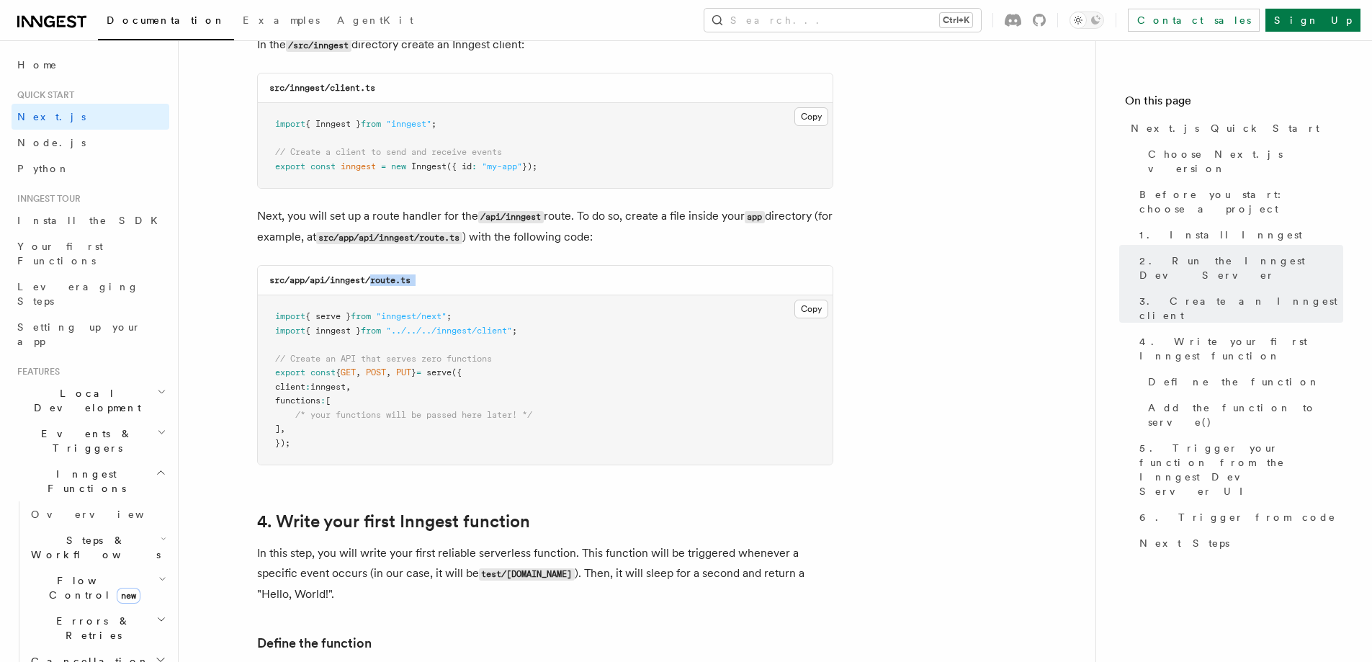
click at [423, 281] on div "src/app/api/inngest/route.ts" at bounding box center [545, 281] width 575 height 30
copy code "route.ts"
drag, startPoint x: 813, startPoint y: 302, endPoint x: 938, endPoint y: 276, distance: 128.1
click at [813, 302] on button "Copy Copied" at bounding box center [811, 309] width 34 height 19
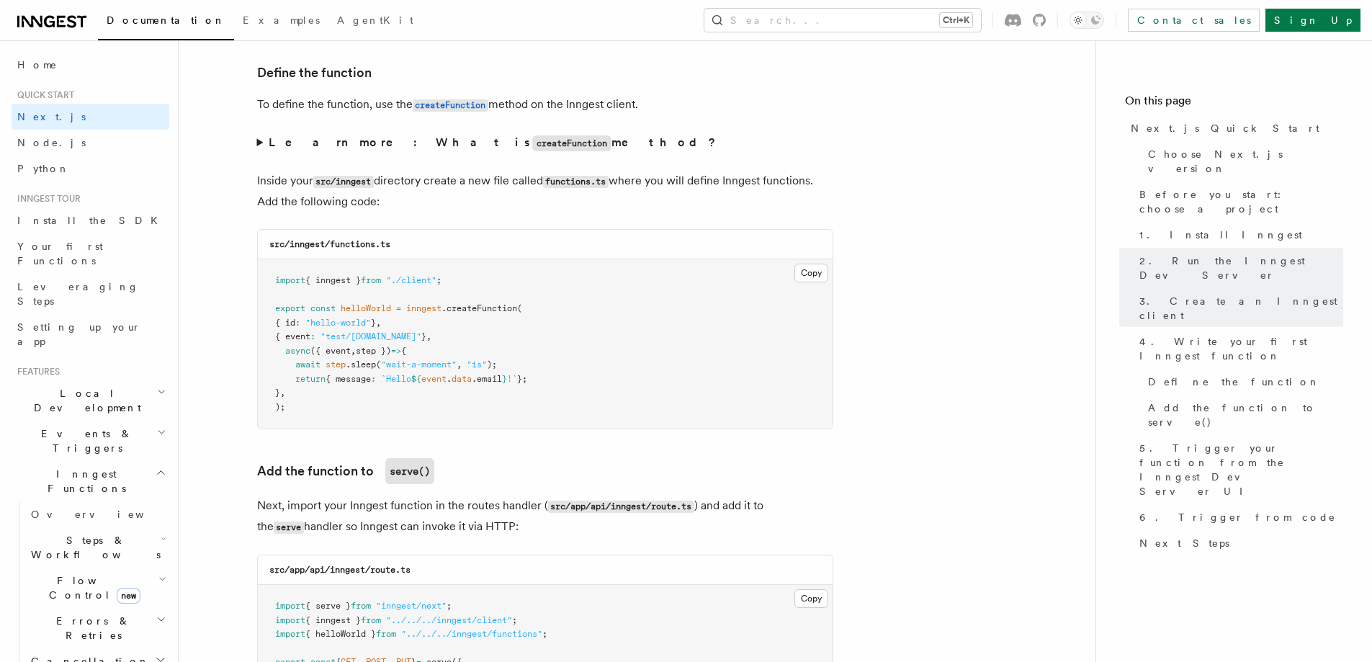
scroll to position [2448, 0]
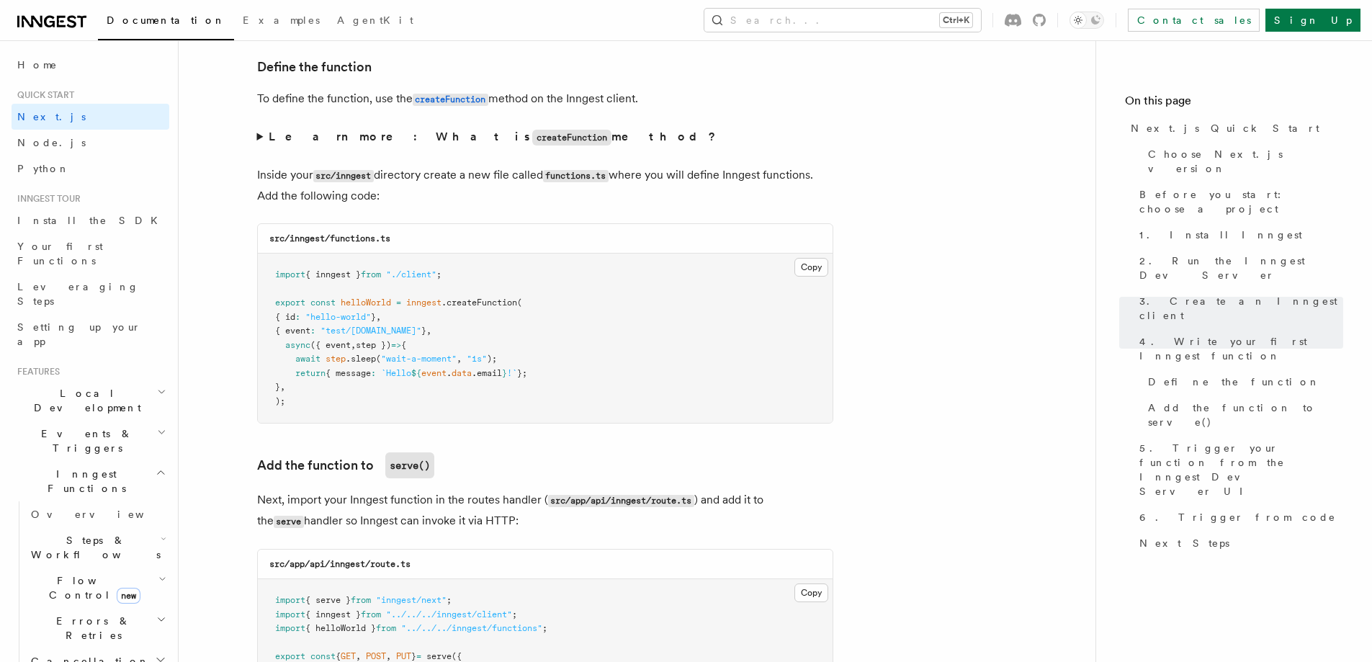
click at [343, 236] on code "src/inngest/functions.ts" at bounding box center [329, 238] width 121 height 10
click at [344, 236] on code "src/inngest/functions.ts" at bounding box center [329, 238] width 121 height 10
click at [403, 236] on div "src/inngest/functions.ts" at bounding box center [545, 239] width 575 height 30
copy code "functions.ts"
click at [816, 271] on button "Copy Copied" at bounding box center [811, 267] width 34 height 19
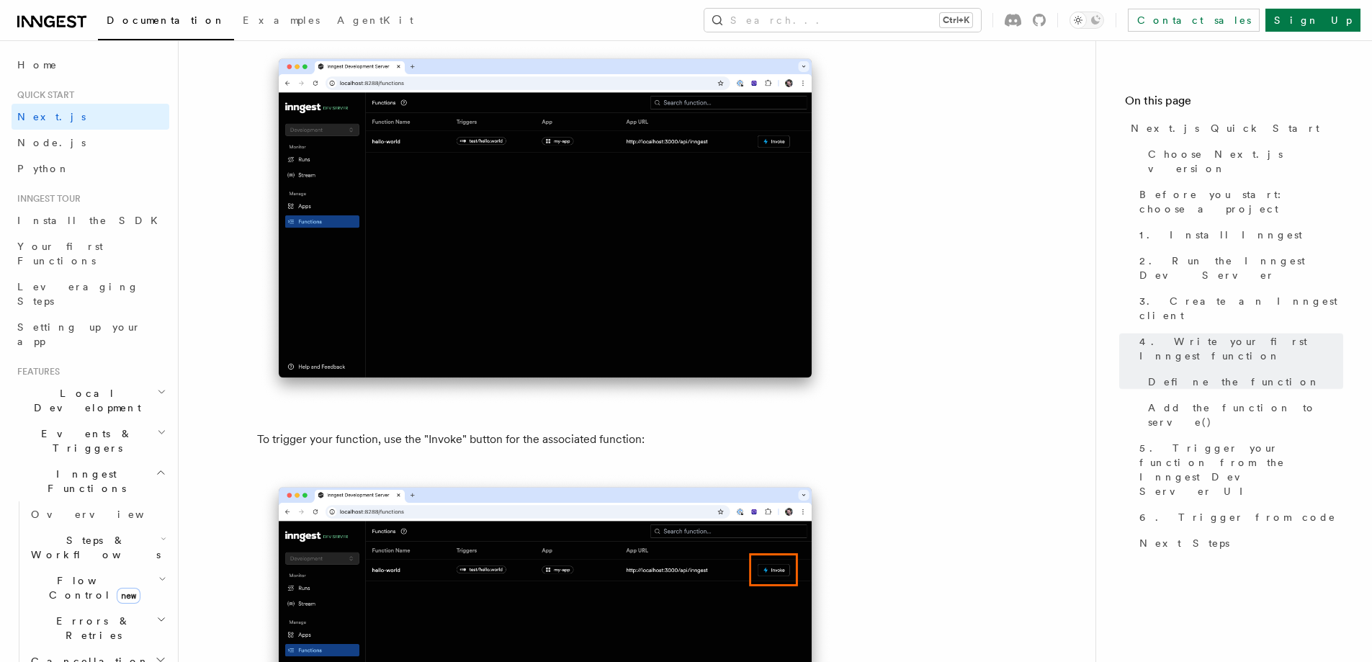
scroll to position [3529, 0]
